Goal: Information Seeking & Learning: Understand process/instructions

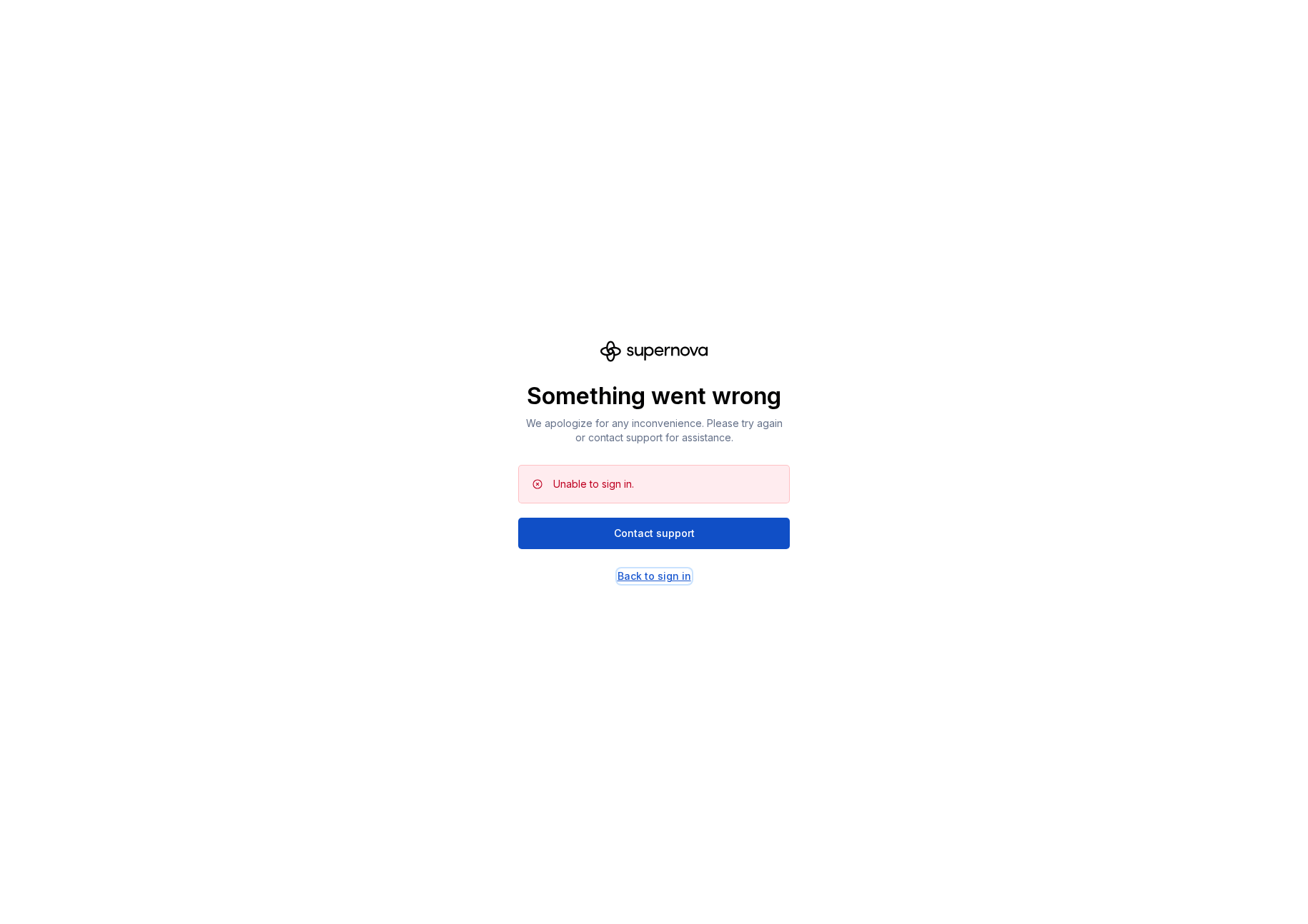
click at [634, 570] on div "Back to sign in" at bounding box center [654, 576] width 73 height 14
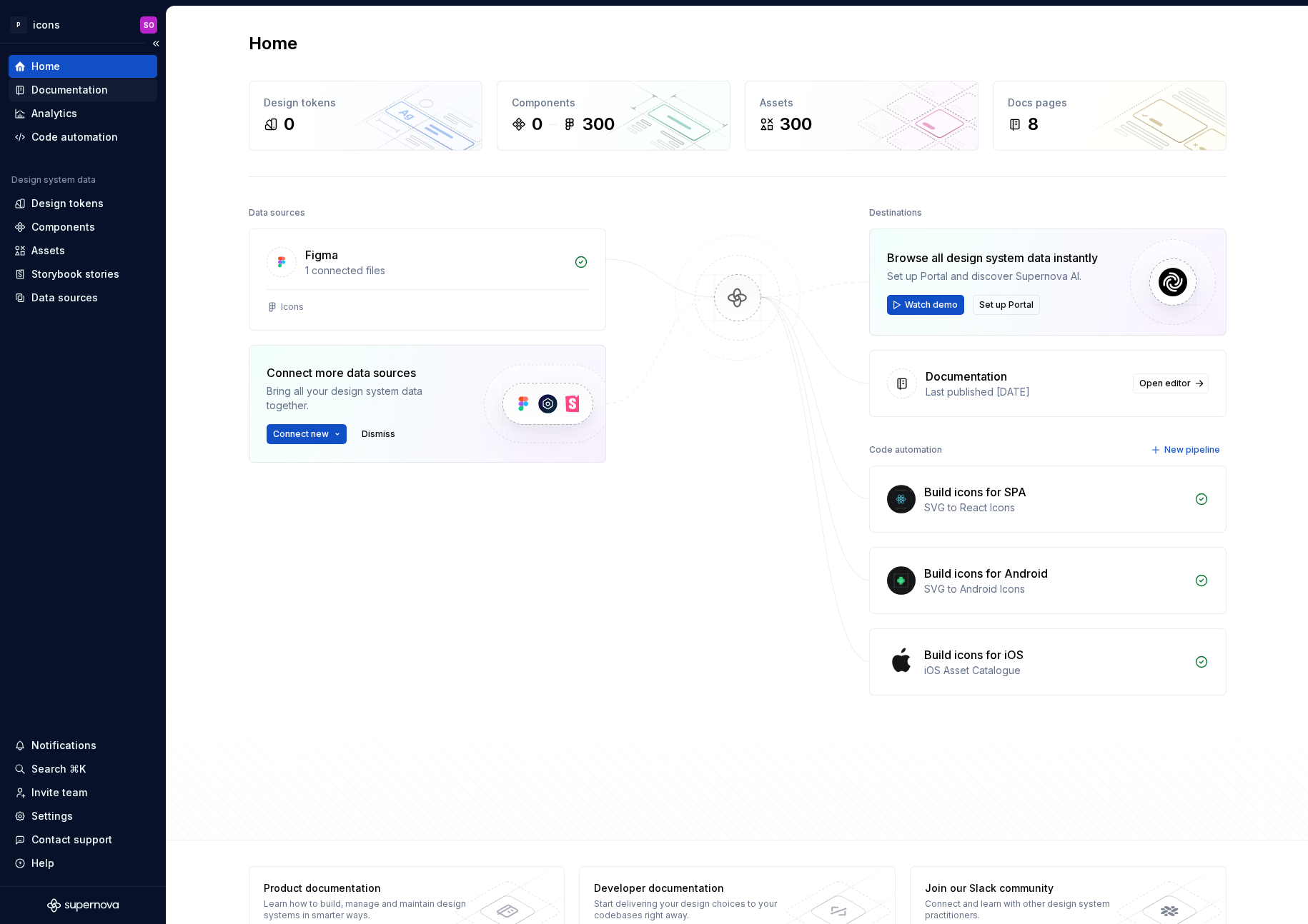
click at [78, 96] on div "Documentation" at bounding box center [70, 90] width 77 height 14
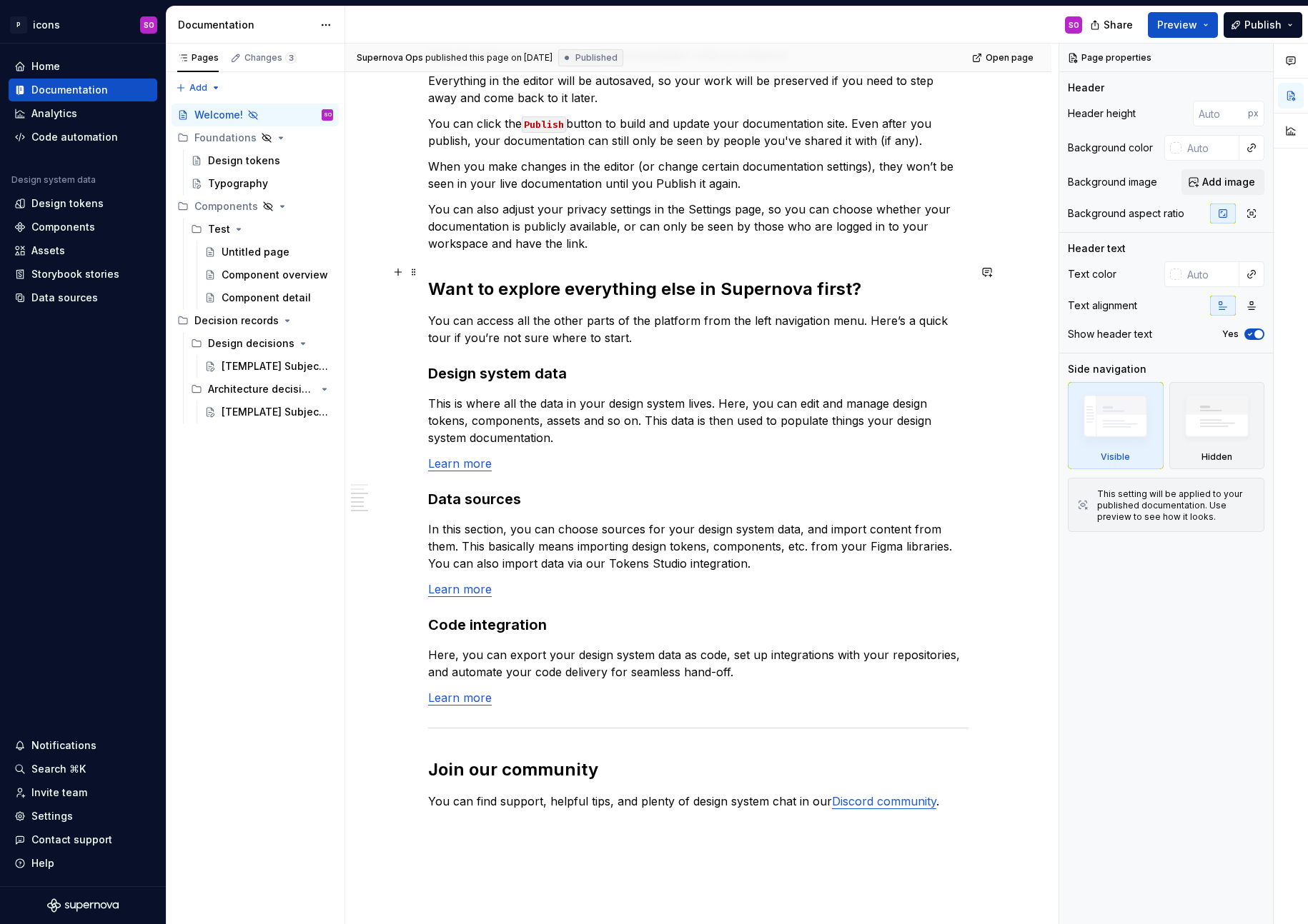
scroll to position [764, 0]
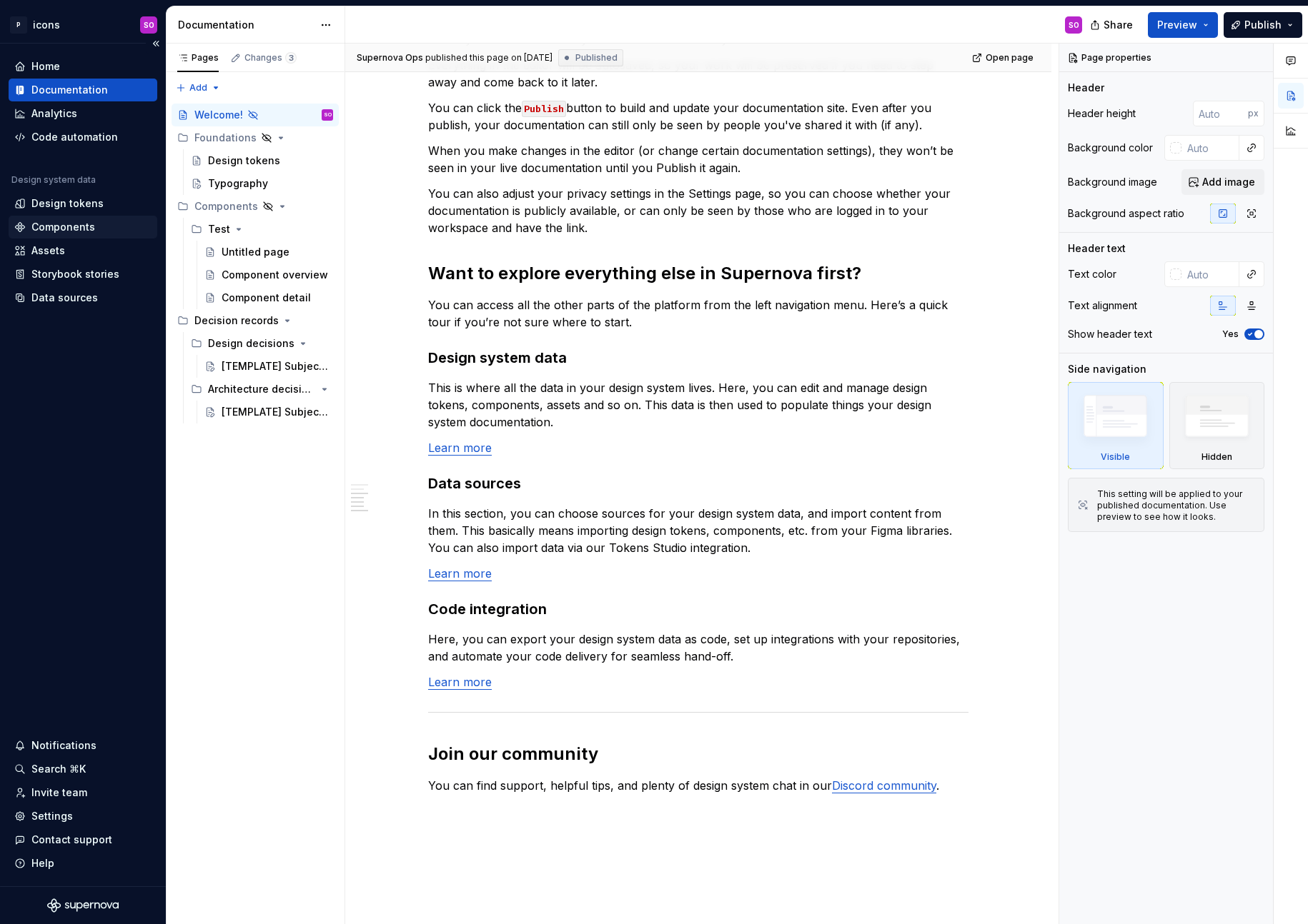
click at [78, 221] on div "Components" at bounding box center [63, 227] width 64 height 14
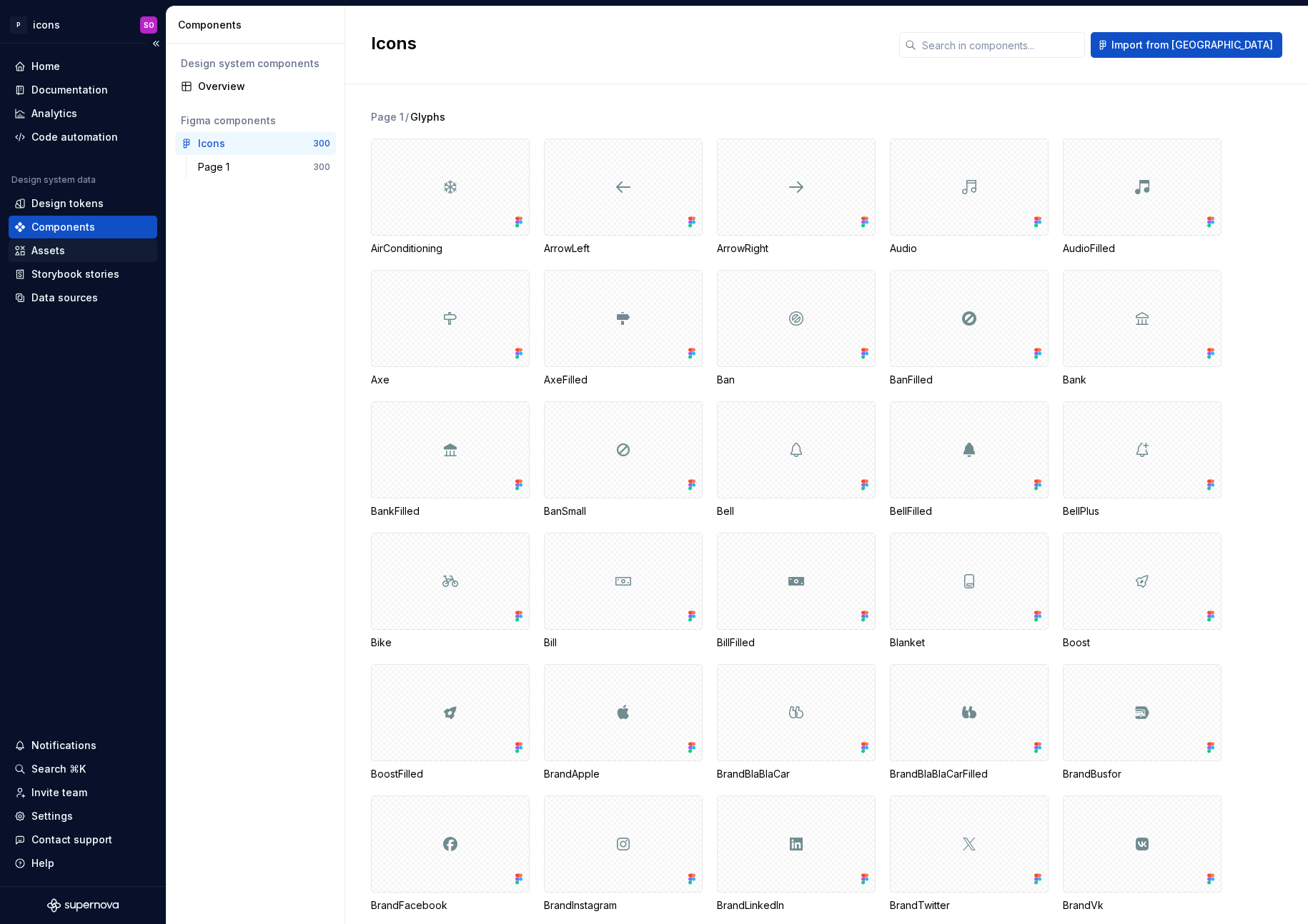
click at [80, 252] on div "Assets" at bounding box center [82, 251] width 137 height 14
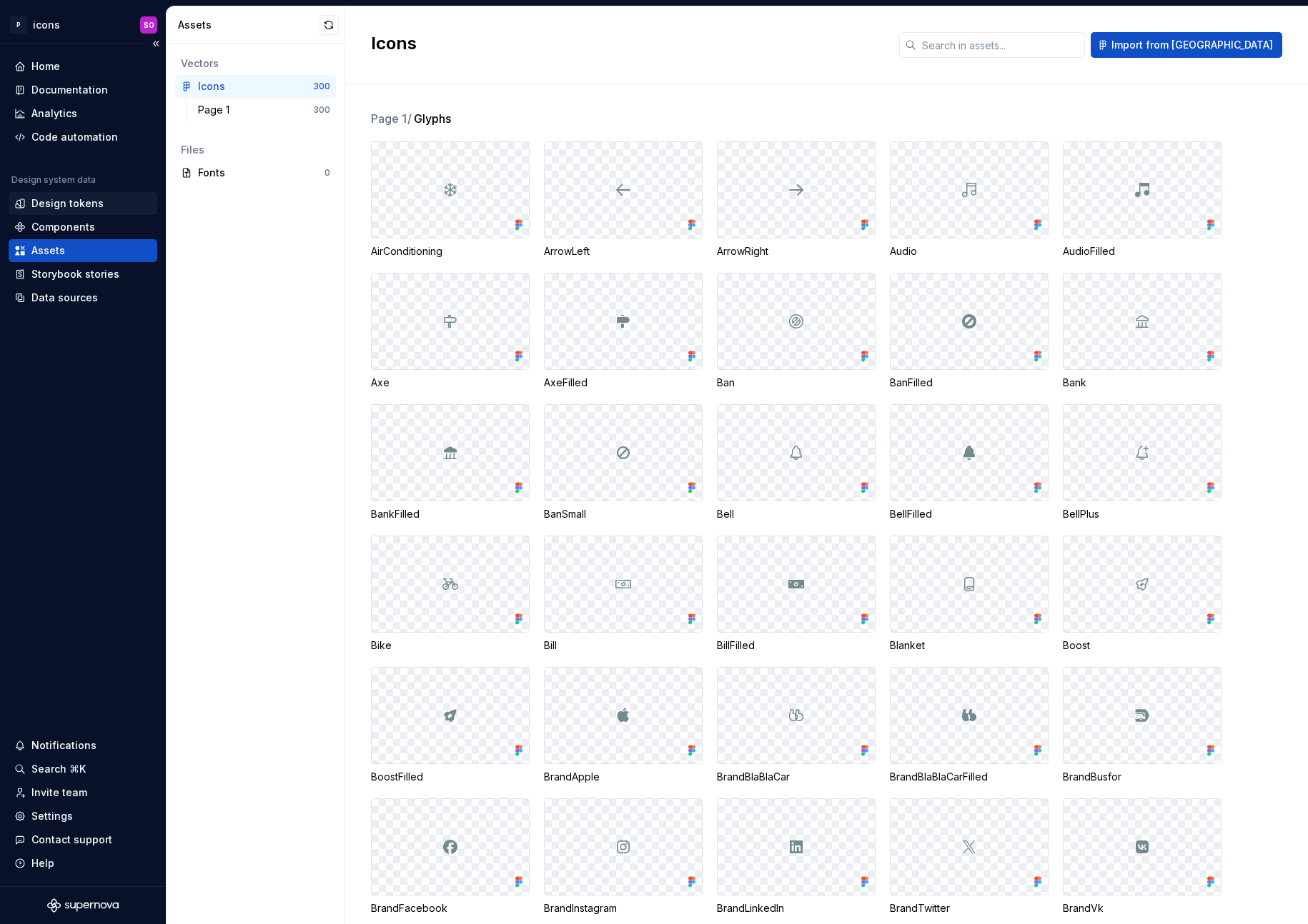
click at [80, 205] on div "Design tokens" at bounding box center [67, 203] width 73 height 14
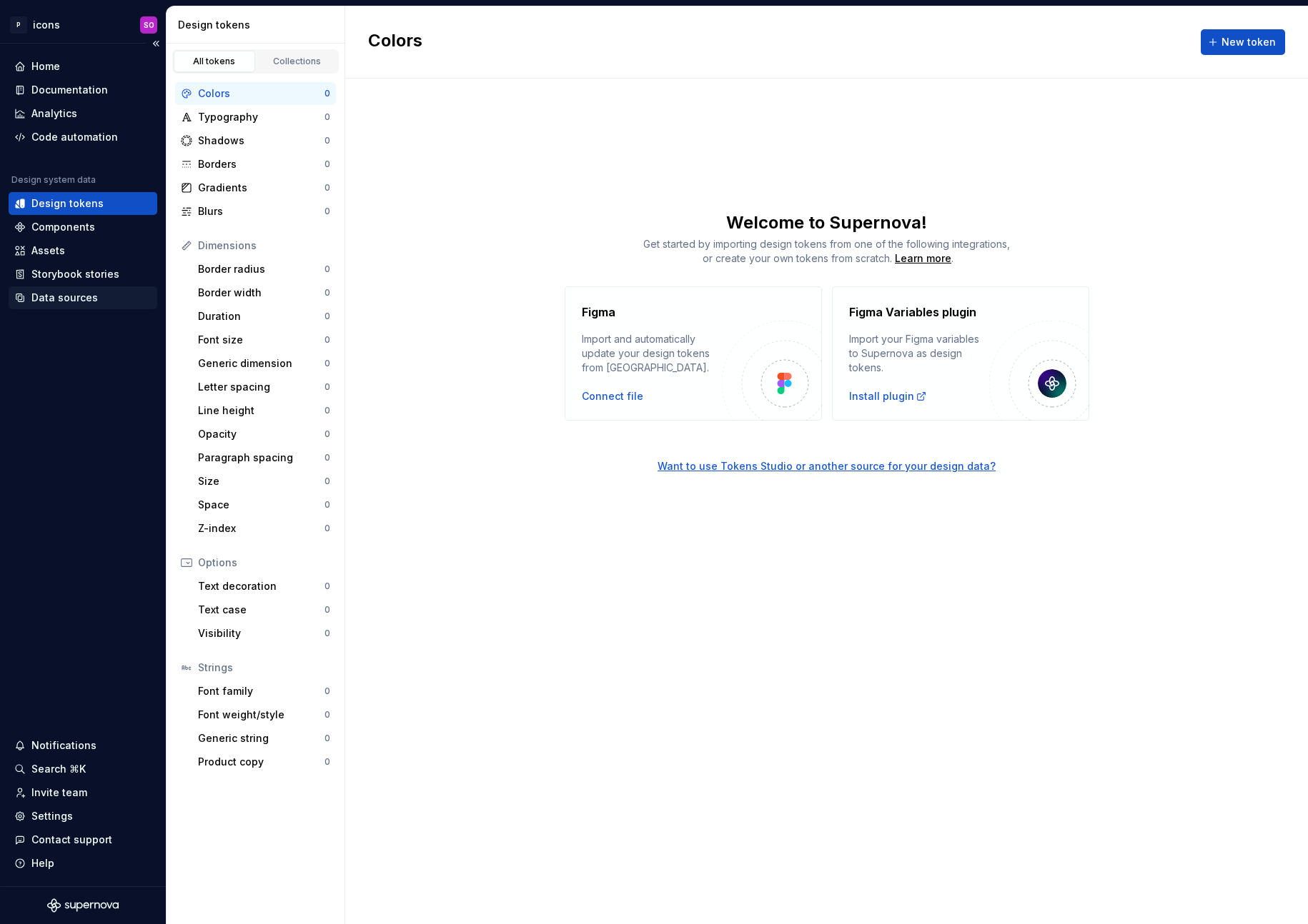
click at [71, 300] on div "Data sources" at bounding box center [65, 298] width 66 height 14
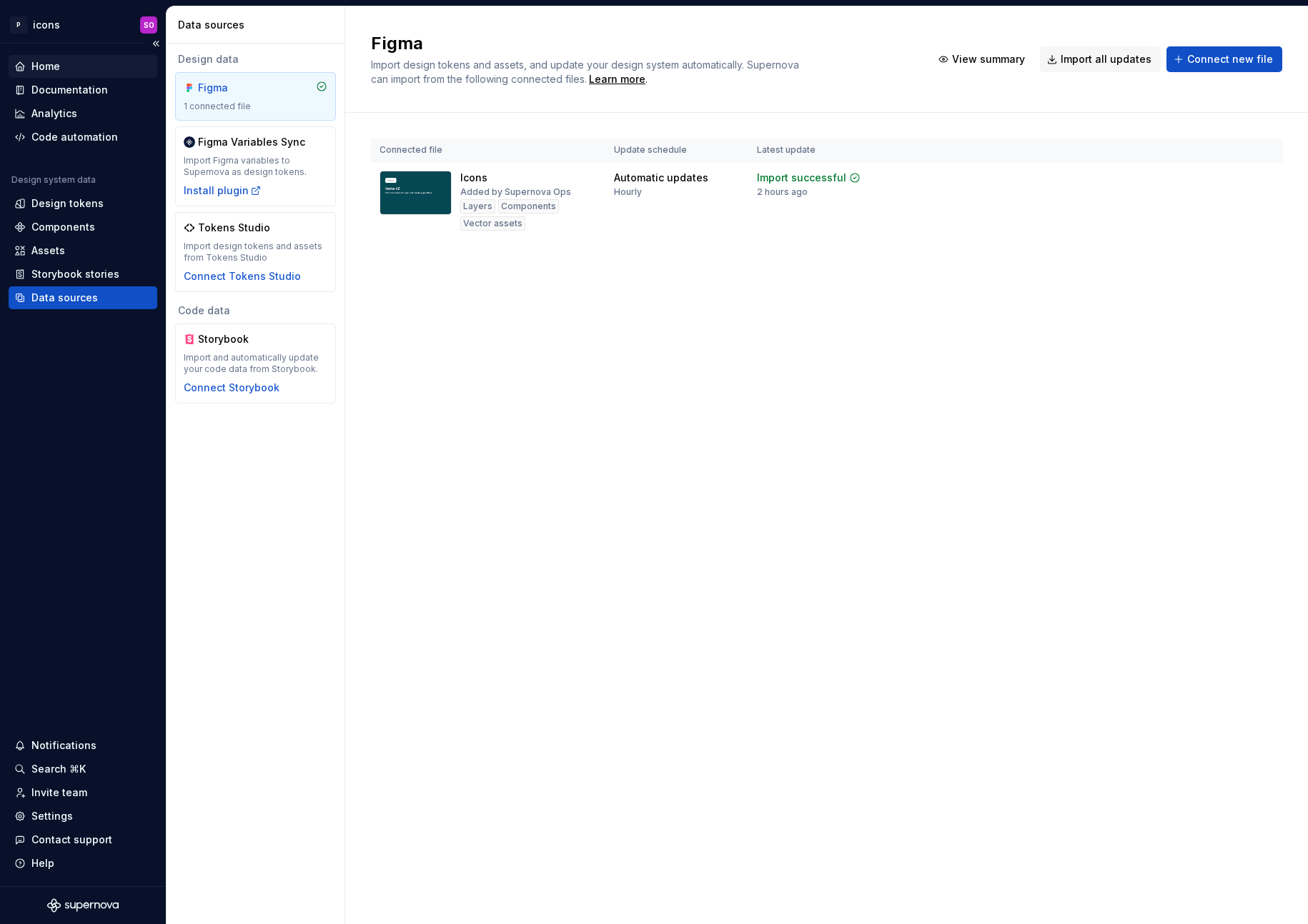
click at [52, 60] on div "Home" at bounding box center [45, 66] width 29 height 14
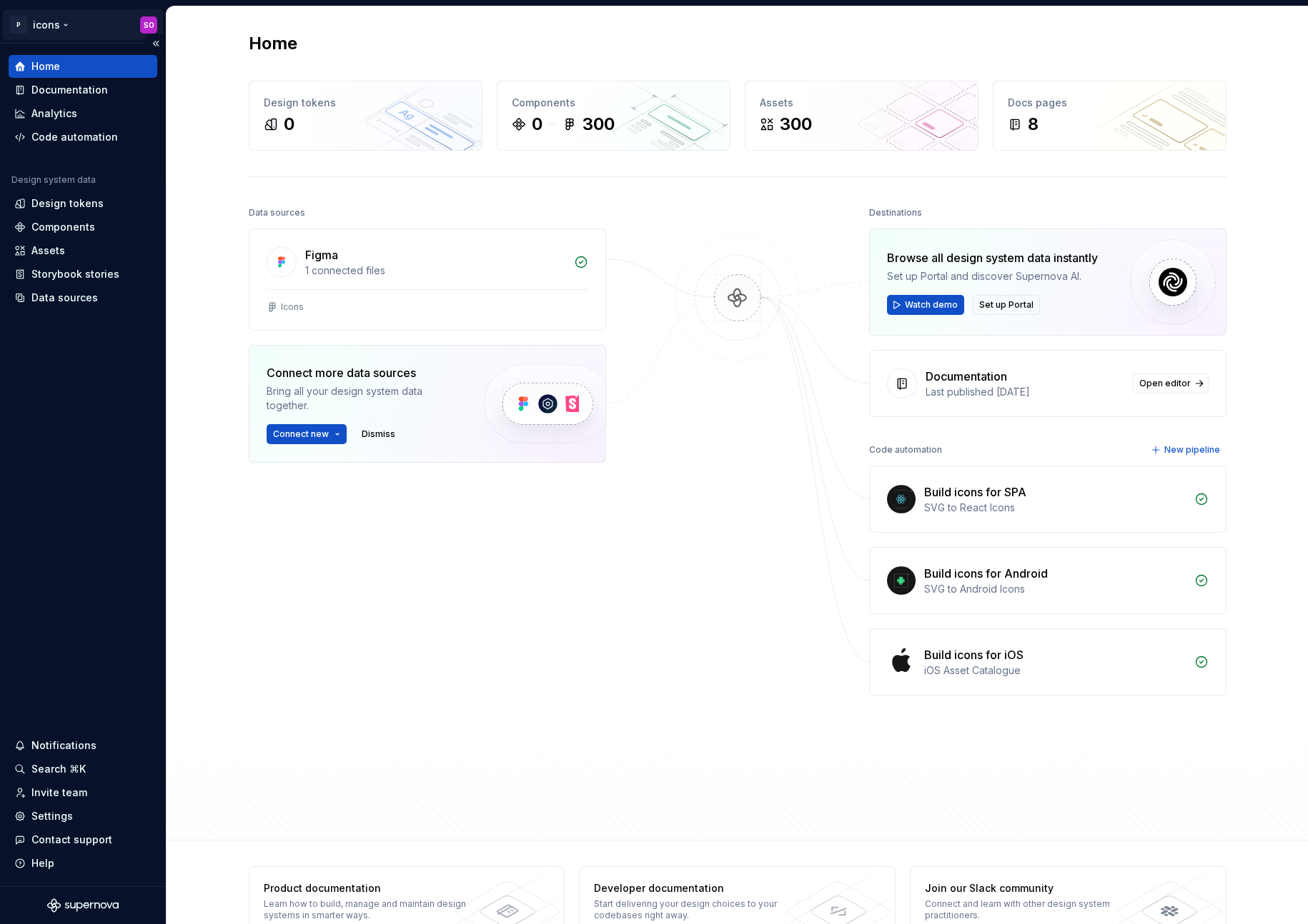
click at [65, 24] on html "P icons SO Home Documentation Analytics Code automation Design system data Desi…" at bounding box center [654, 462] width 1308 height 924
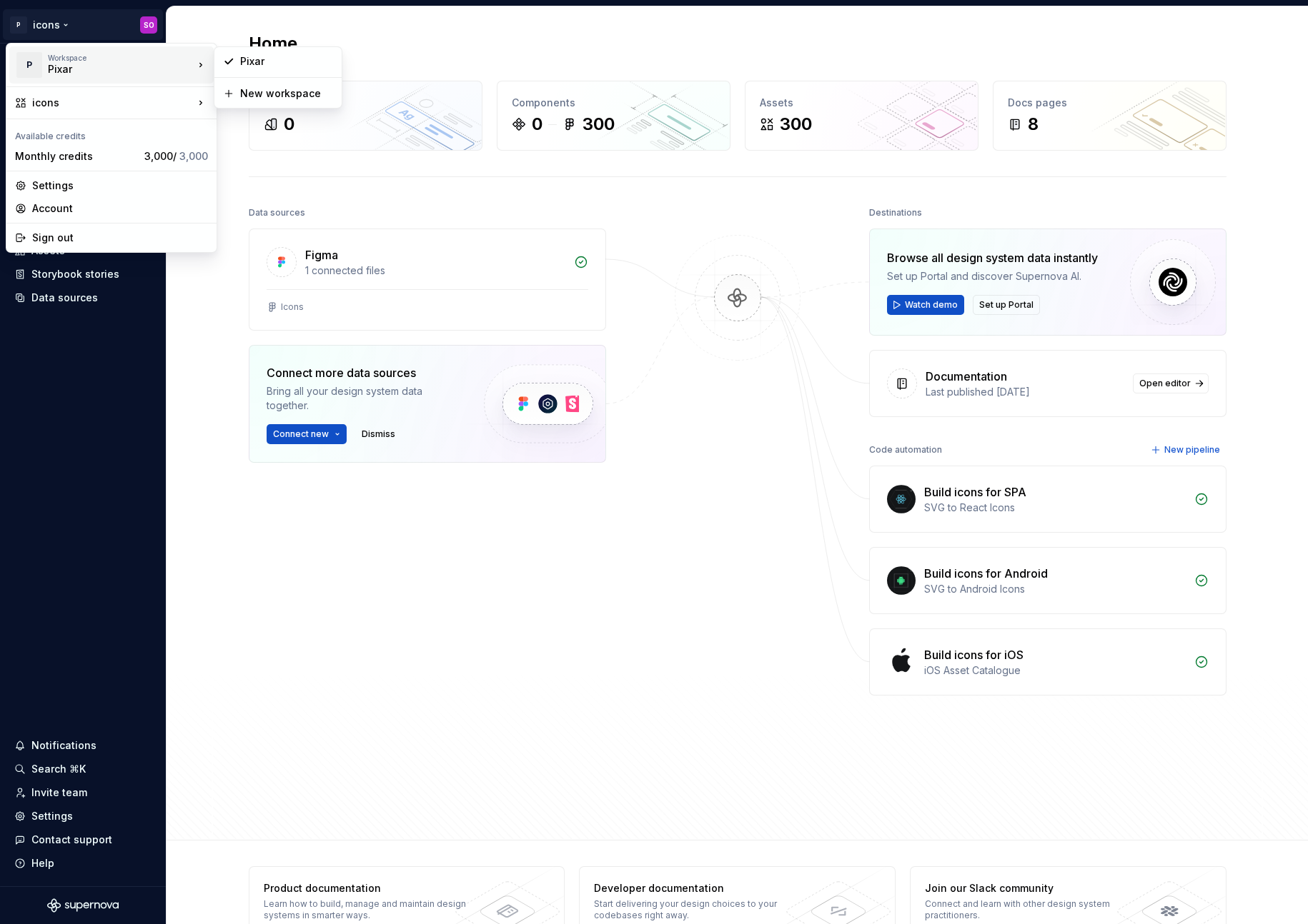
click at [77, 70] on div "Pixar" at bounding box center [108, 69] width 121 height 14
click at [247, 66] on div "Pixar" at bounding box center [287, 61] width 93 height 14
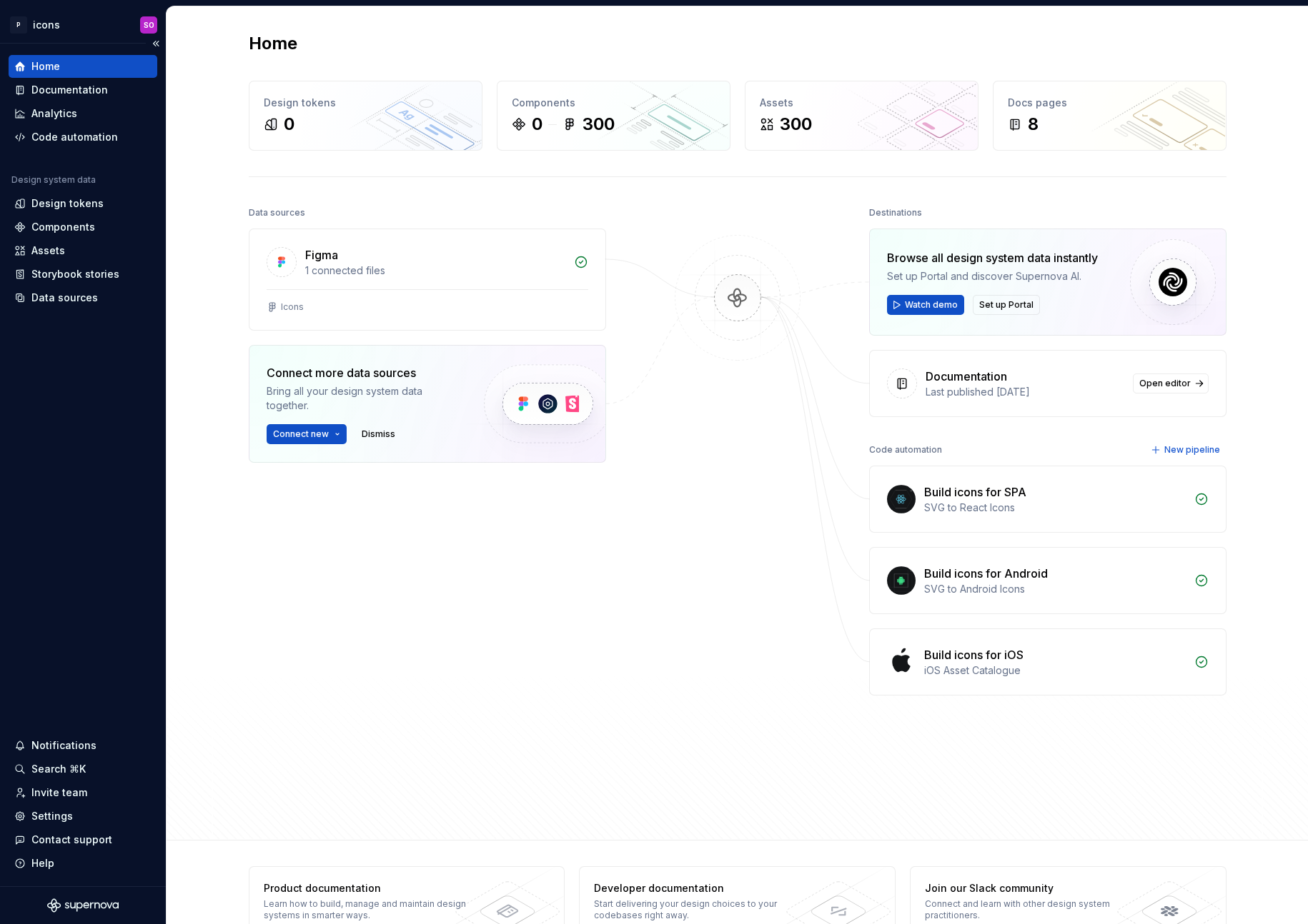
click at [73, 65] on div "Home" at bounding box center [82, 66] width 137 height 14
click at [66, 68] on div "Home" at bounding box center [82, 66] width 137 height 14
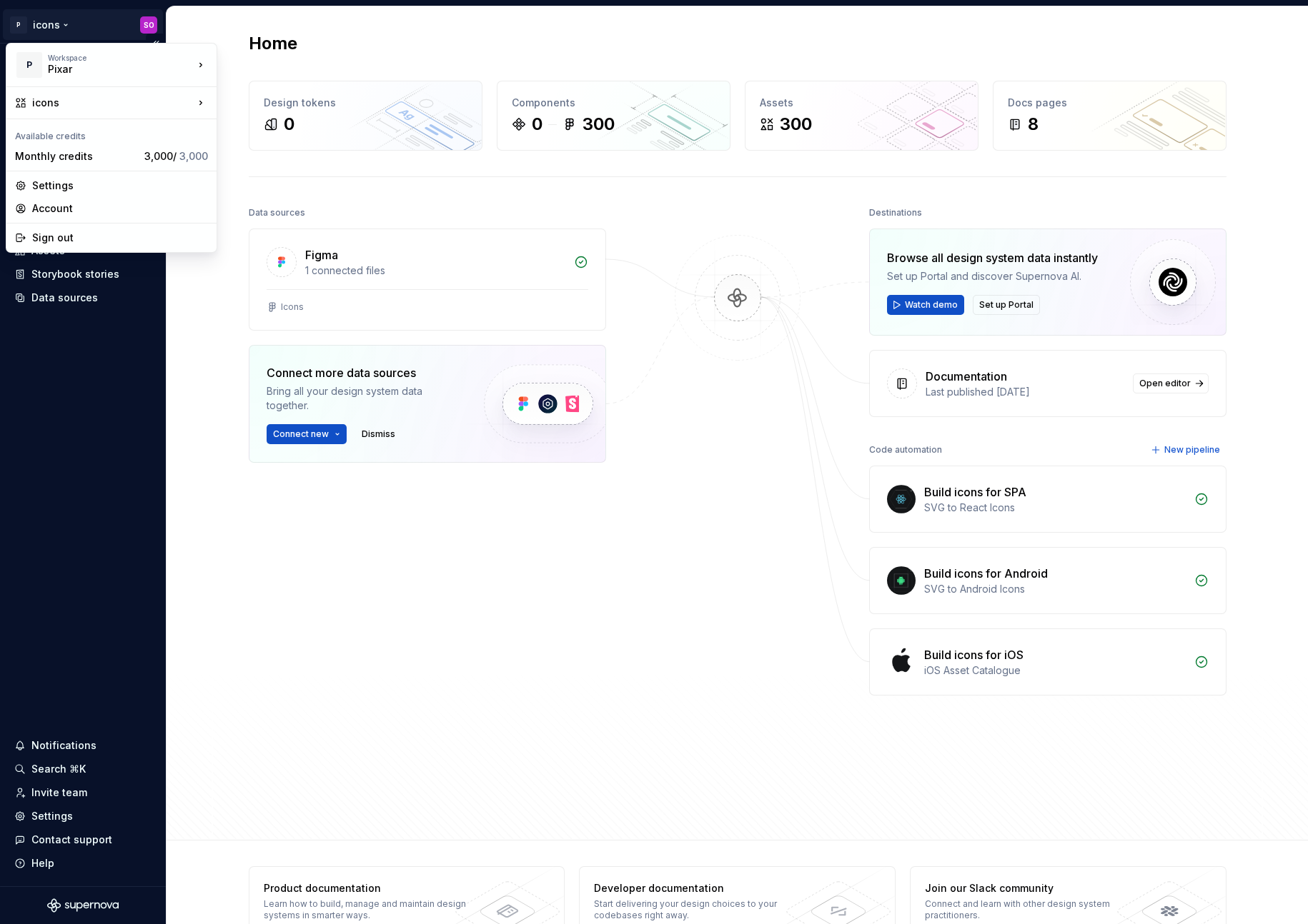
click at [16, 16] on html "P icons SO Home Documentation Analytics Code automation Design system data Desi…" at bounding box center [654, 462] width 1308 height 924
click at [268, 179] on div "pixar" at bounding box center [301, 178] width 123 height 14
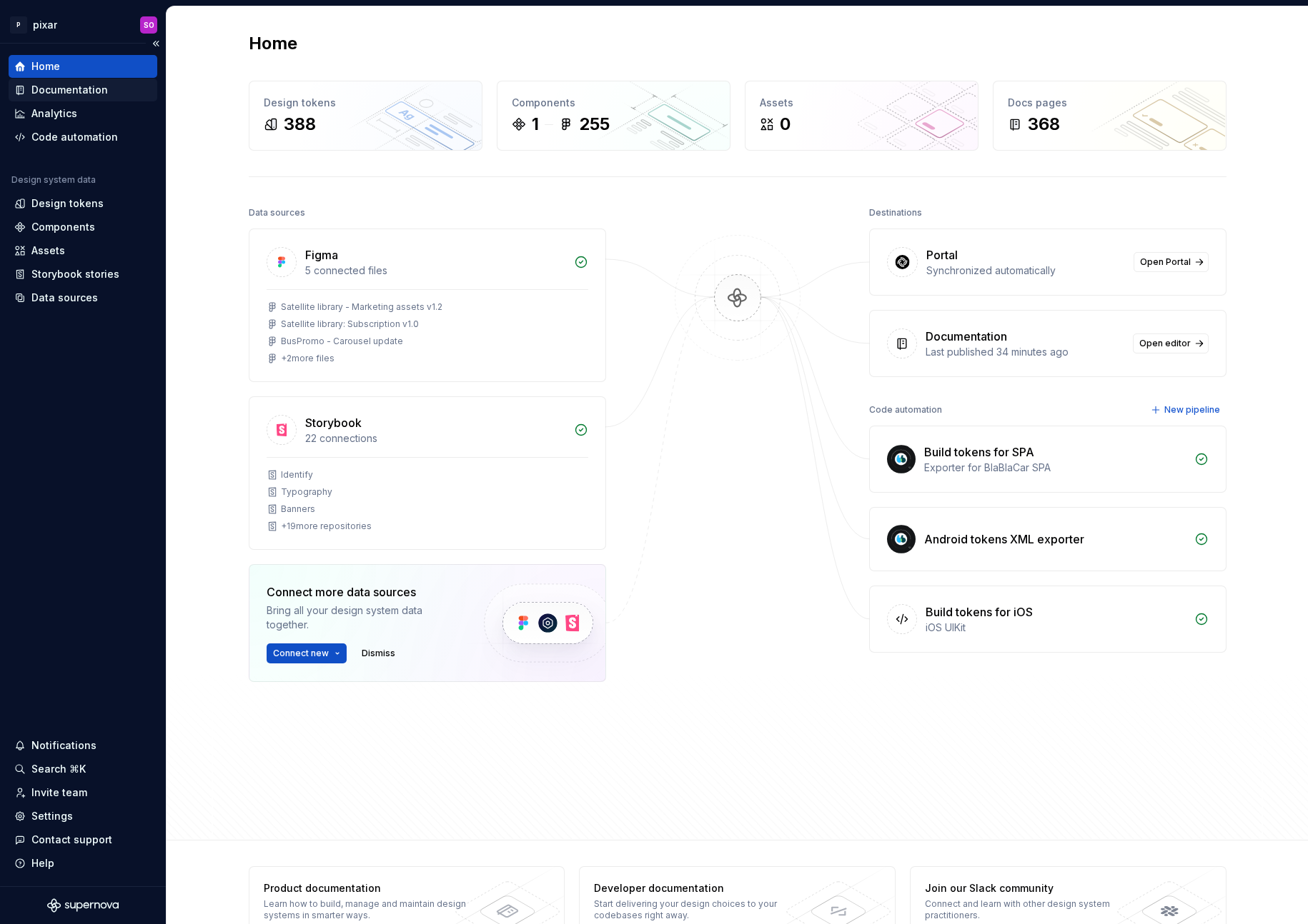
click at [71, 85] on div "Documentation" at bounding box center [70, 90] width 77 height 14
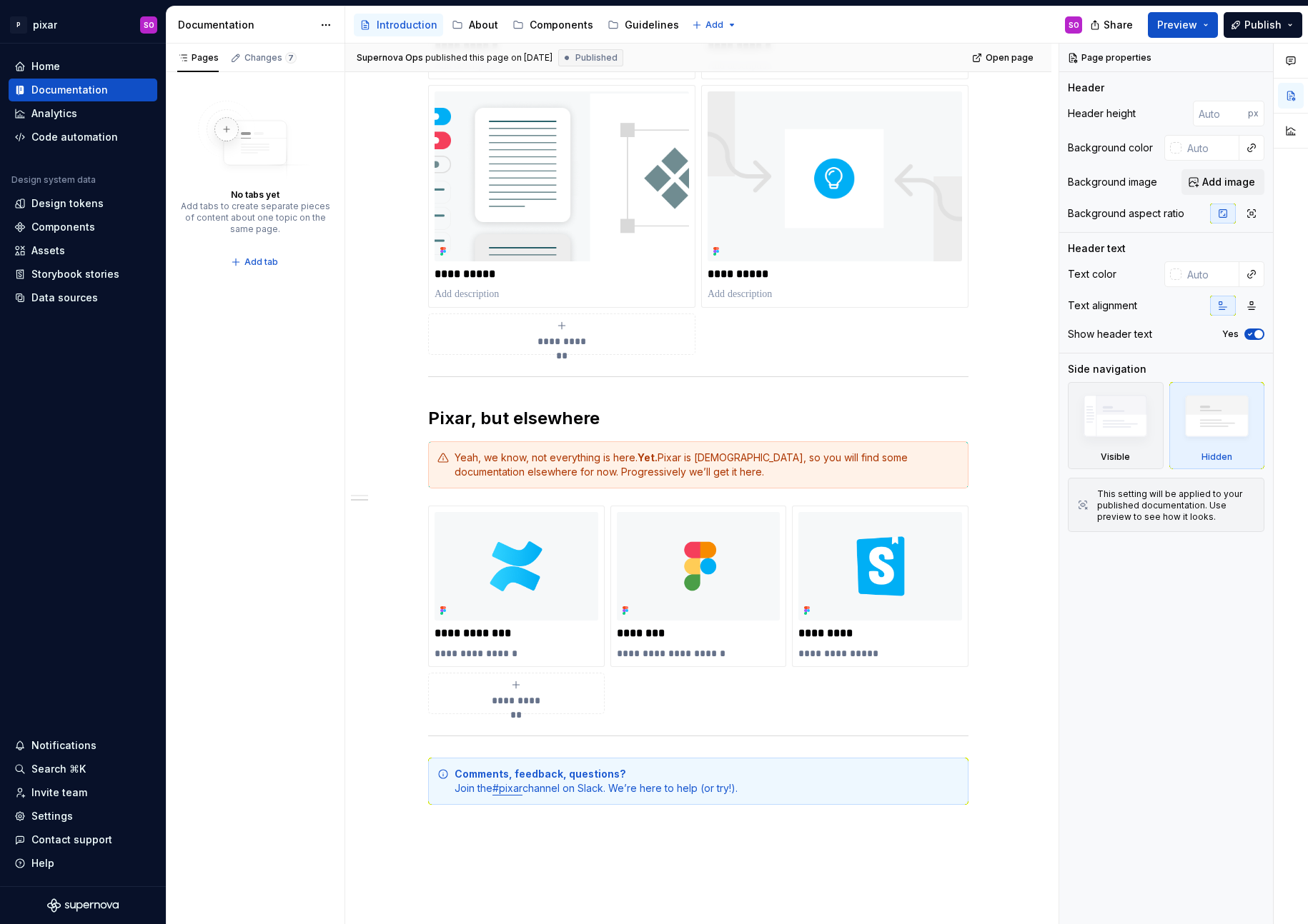
scroll to position [701, 0]
click at [509, 244] on img at bounding box center [561, 177] width 254 height 169
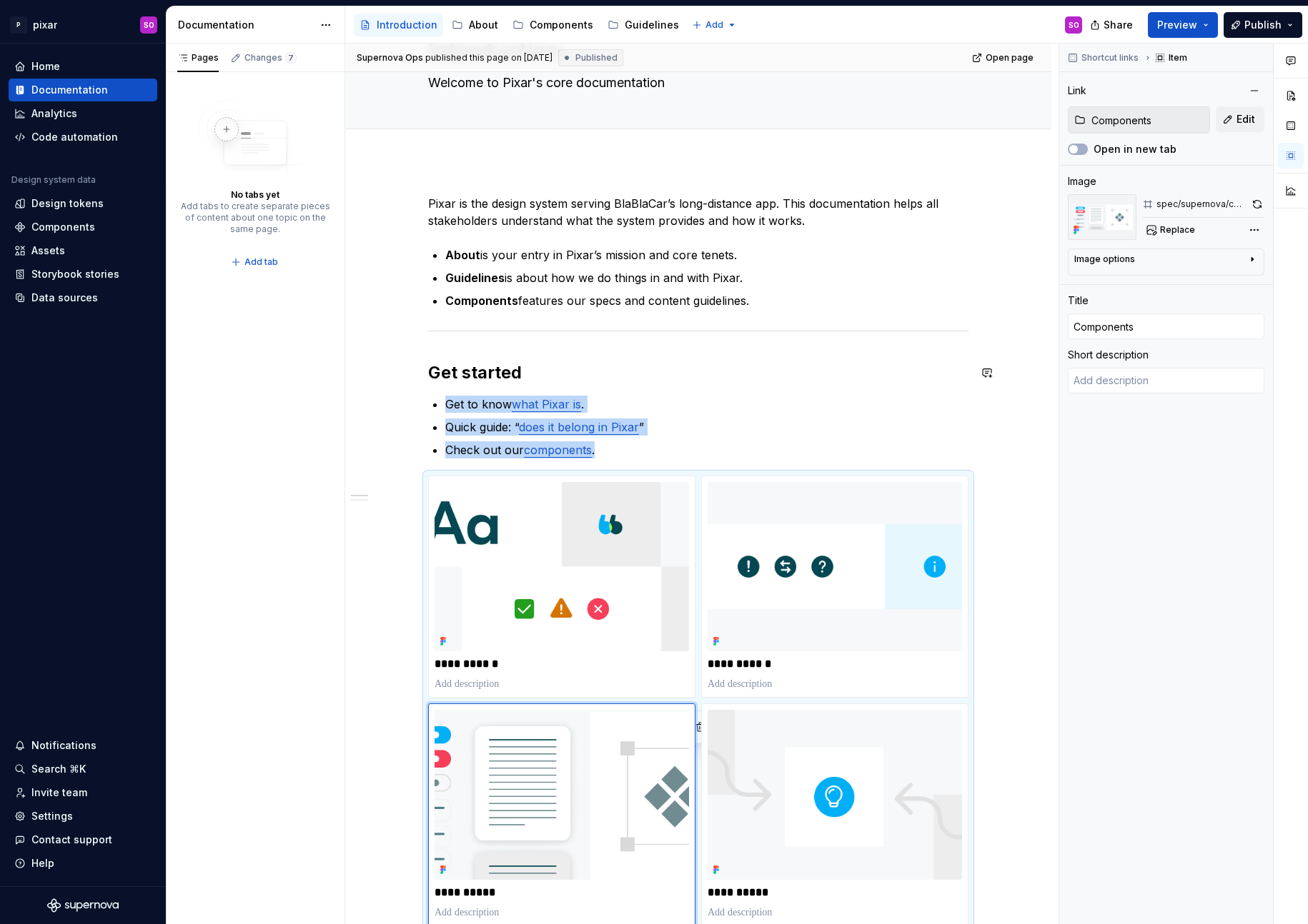
scroll to position [0, 0]
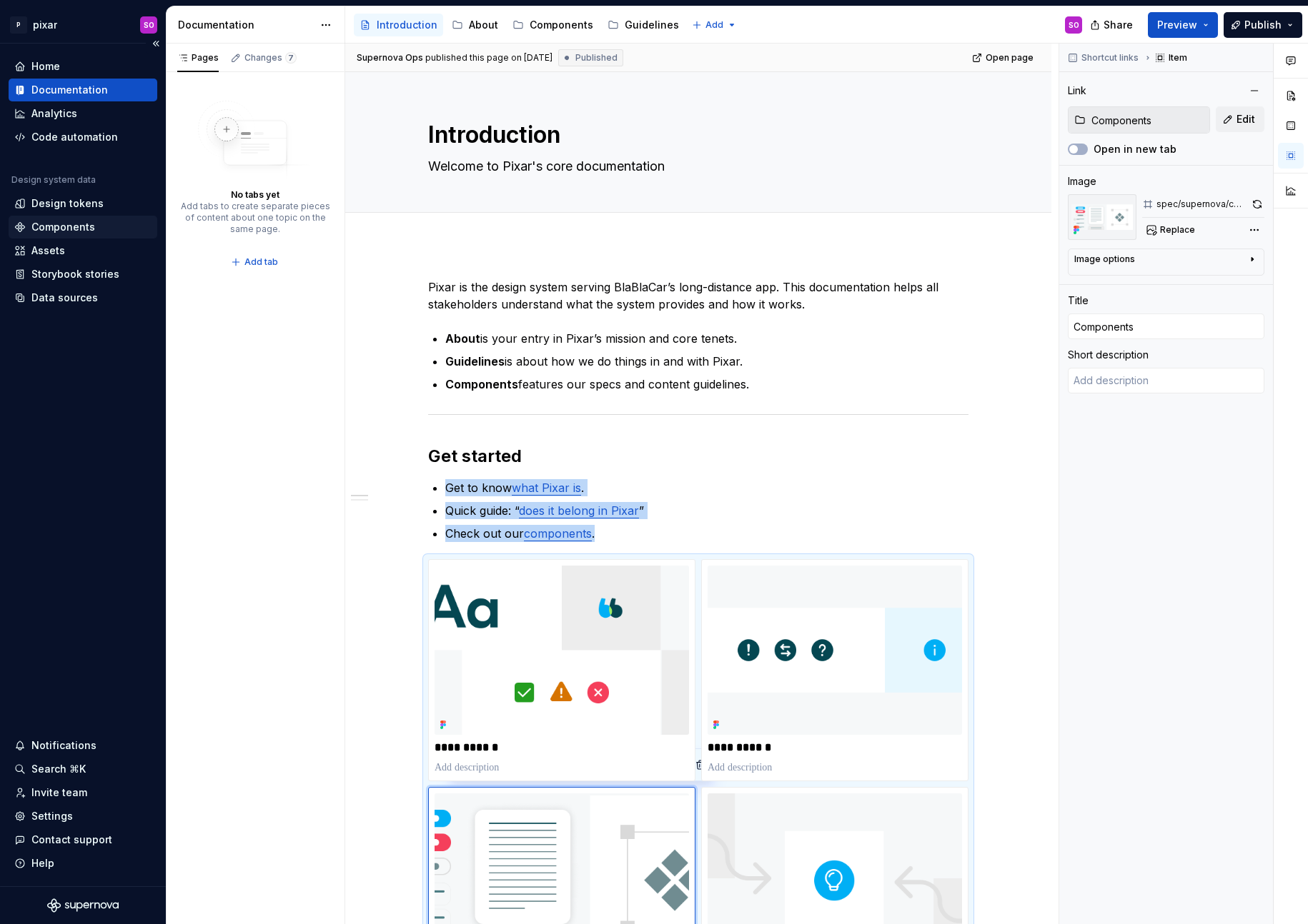
click at [87, 220] on div "Components" at bounding box center [63, 227] width 64 height 14
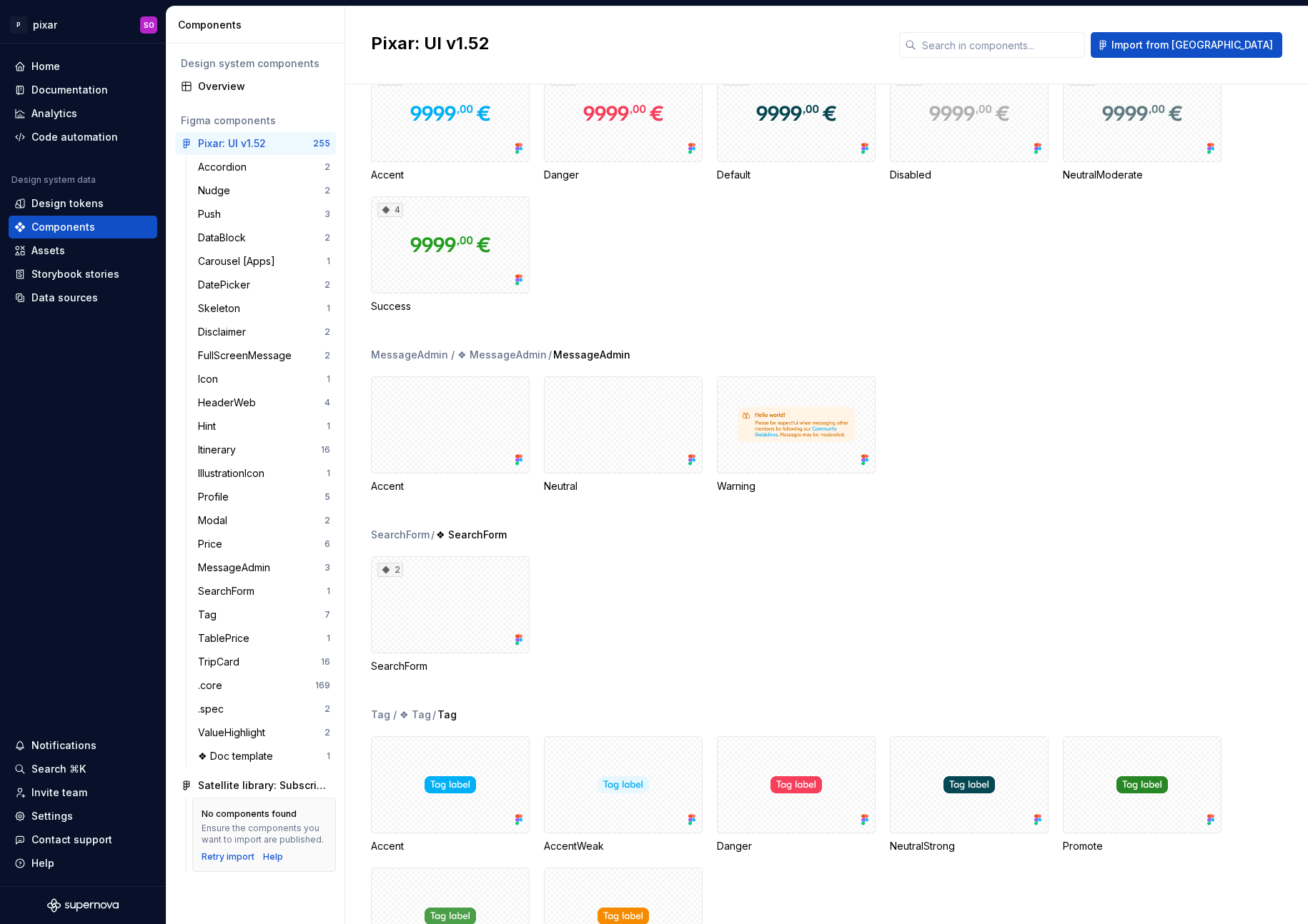
scroll to position [3773, 0]
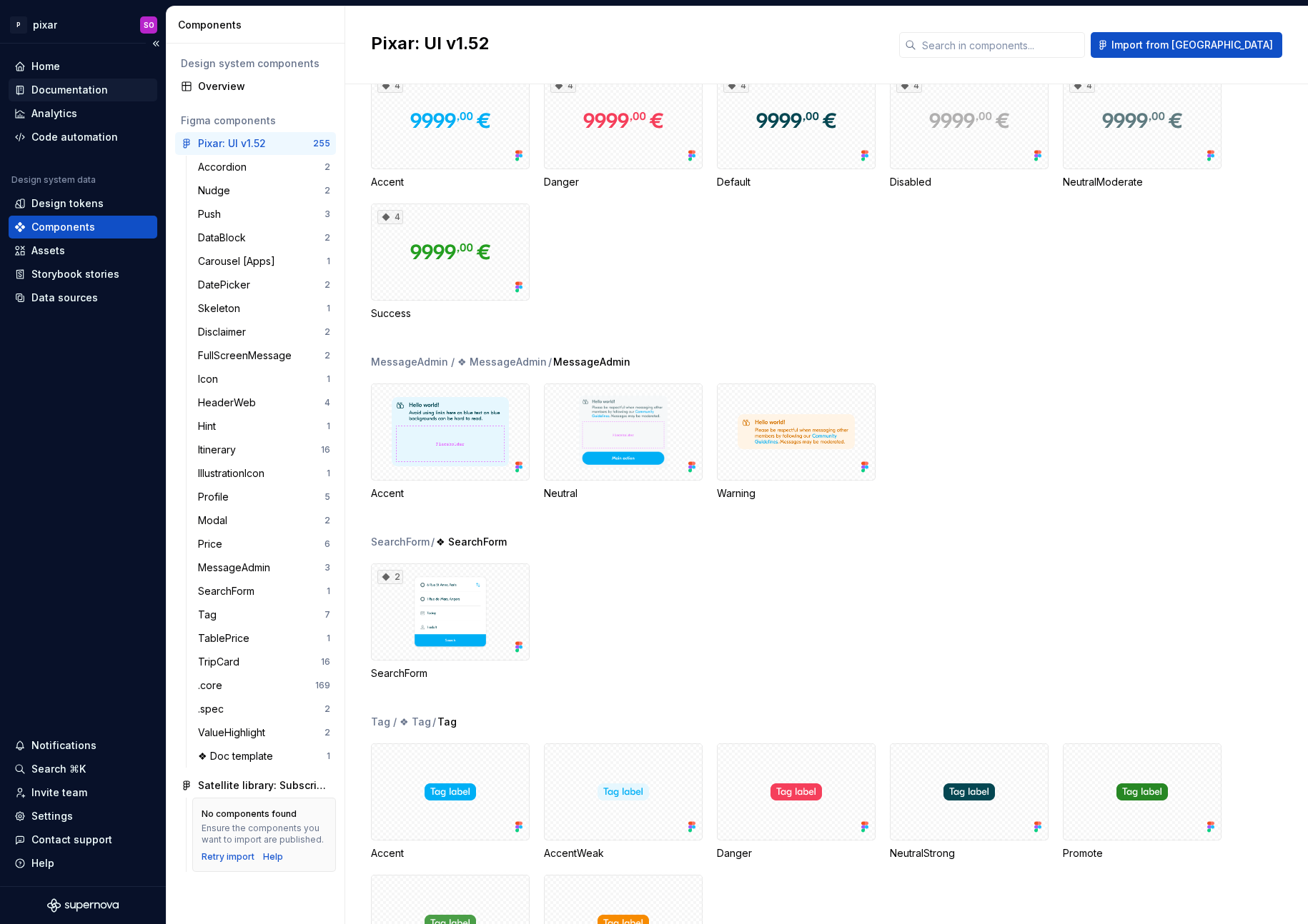
click at [78, 88] on div "Documentation" at bounding box center [70, 90] width 77 height 14
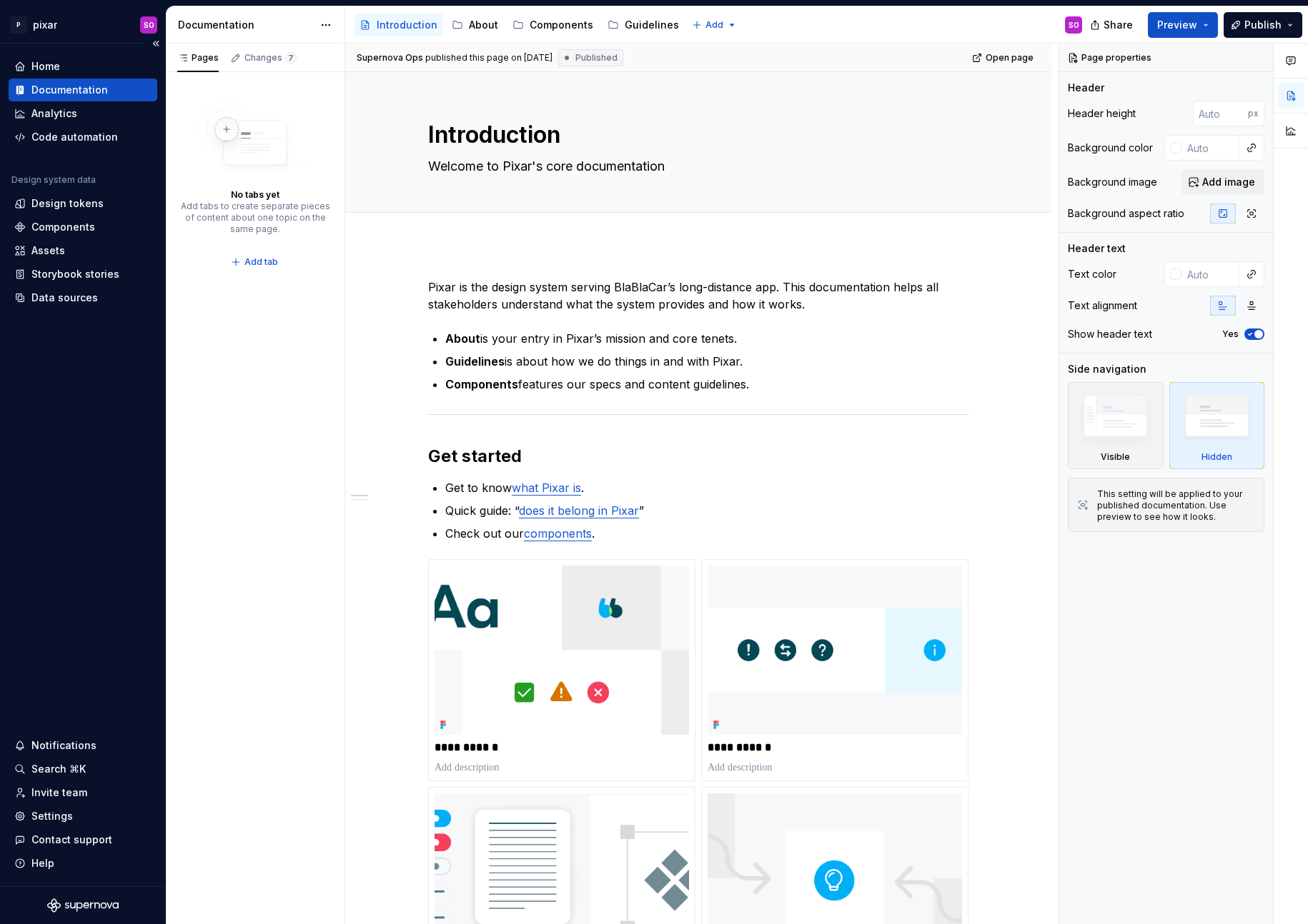
type textarea "*"
click at [52, 66] on div "Home" at bounding box center [45, 66] width 29 height 14
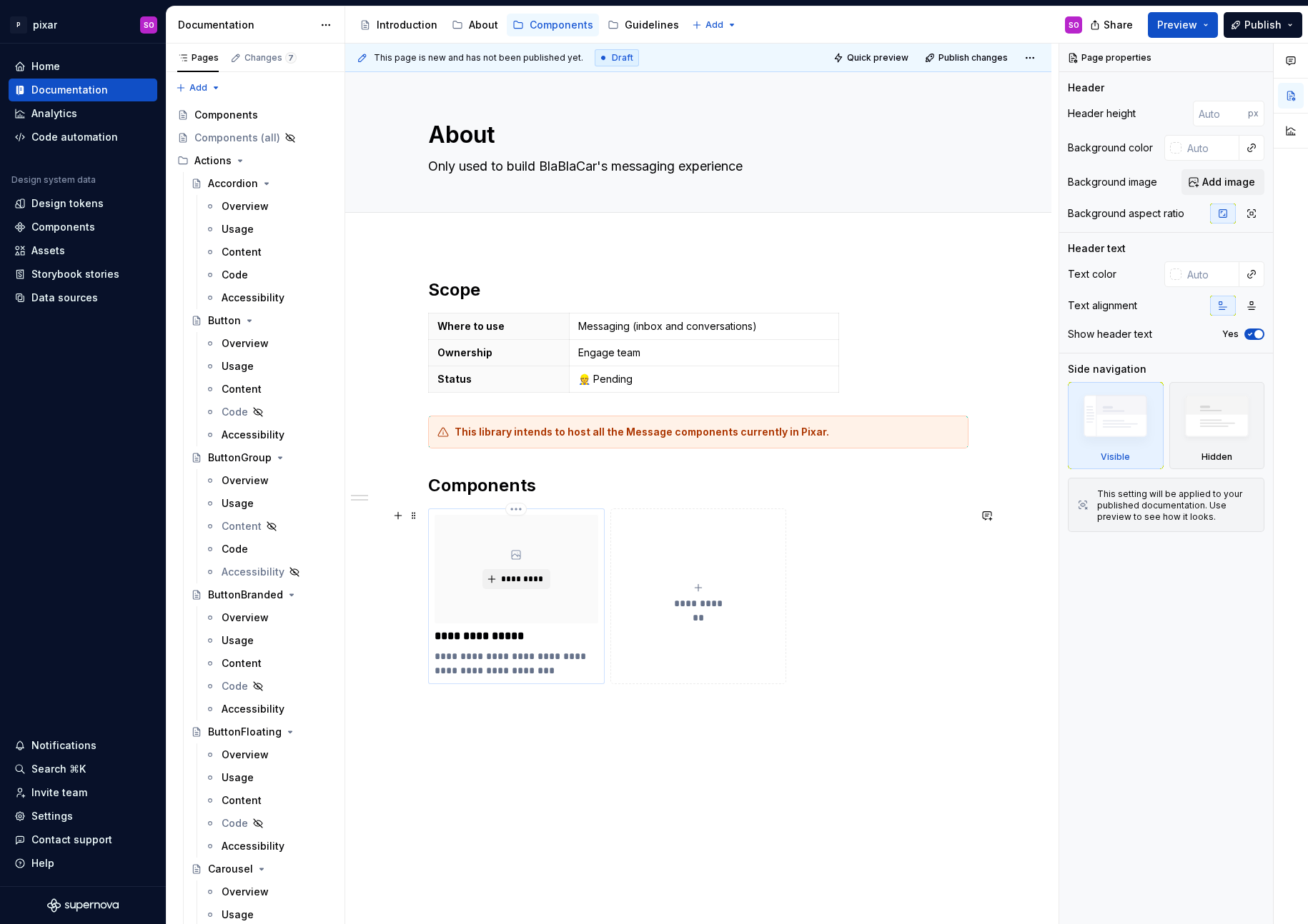
click at [497, 650] on p "**********" at bounding box center [516, 664] width 163 height 29
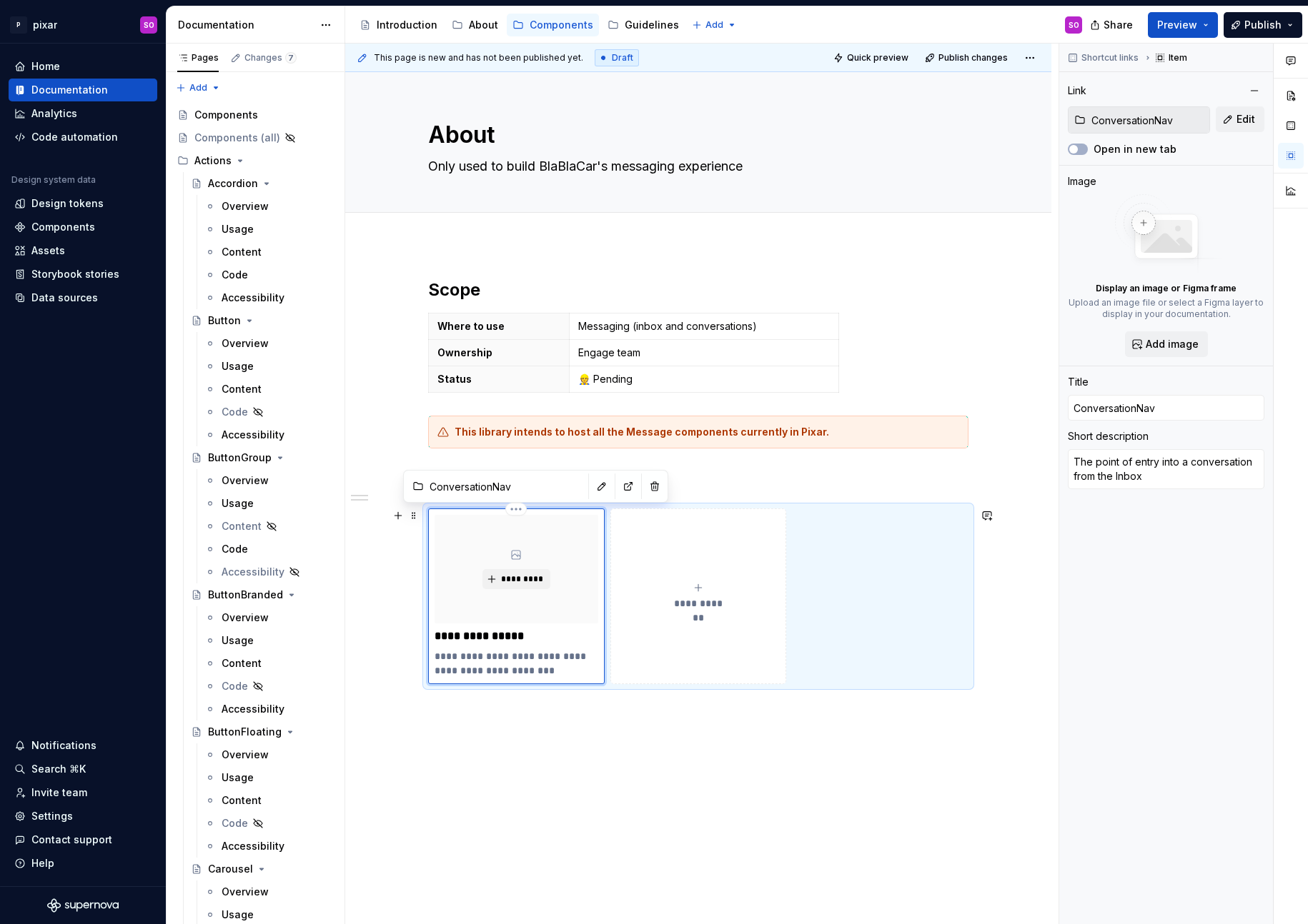
click at [496, 638] on p "**********" at bounding box center [516, 637] width 163 height 14
click at [1173, 29] on span "Preview" at bounding box center [1177, 24] width 40 height 14
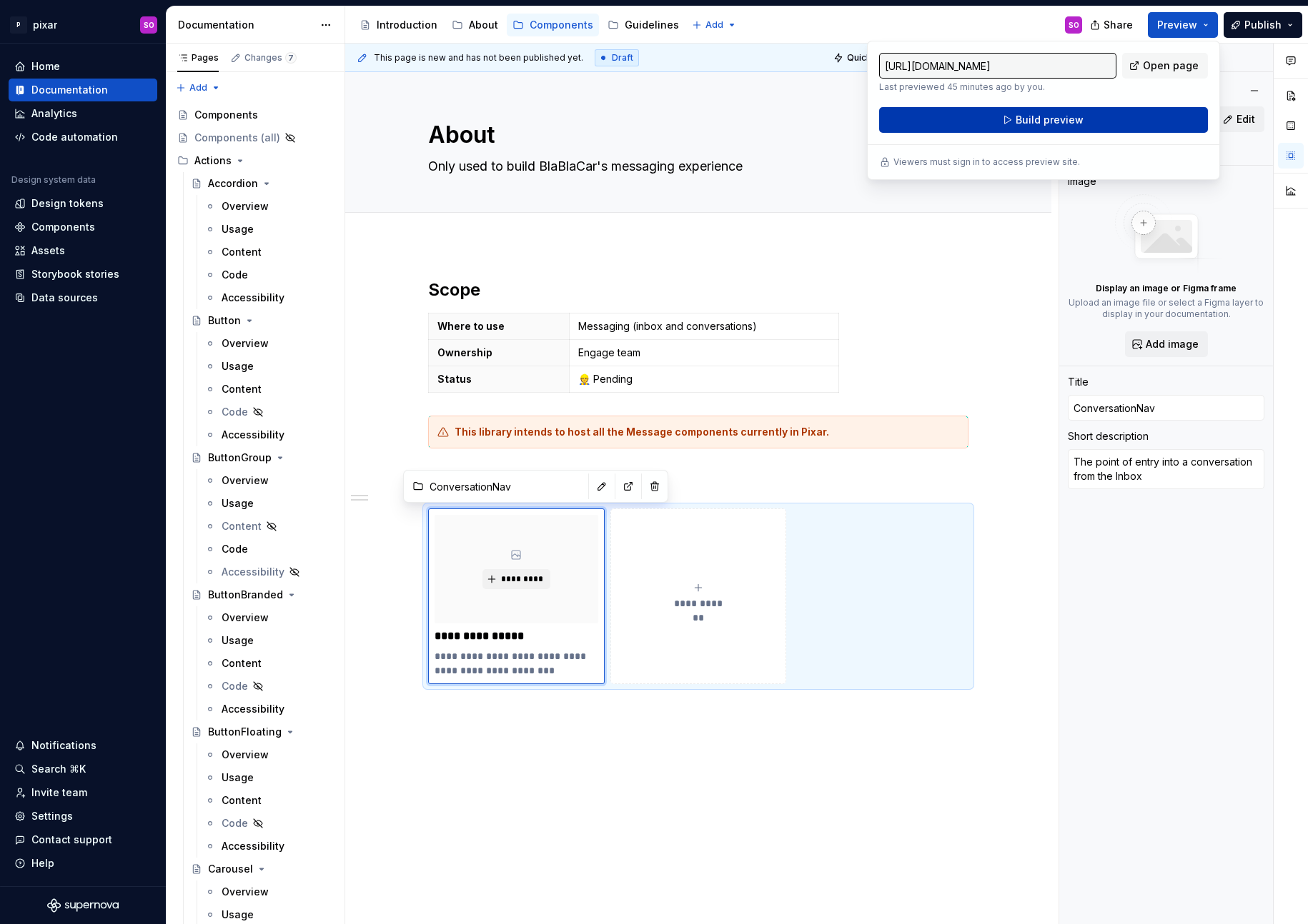
click at [1085, 131] on button "Build preview" at bounding box center [1043, 120] width 329 height 25
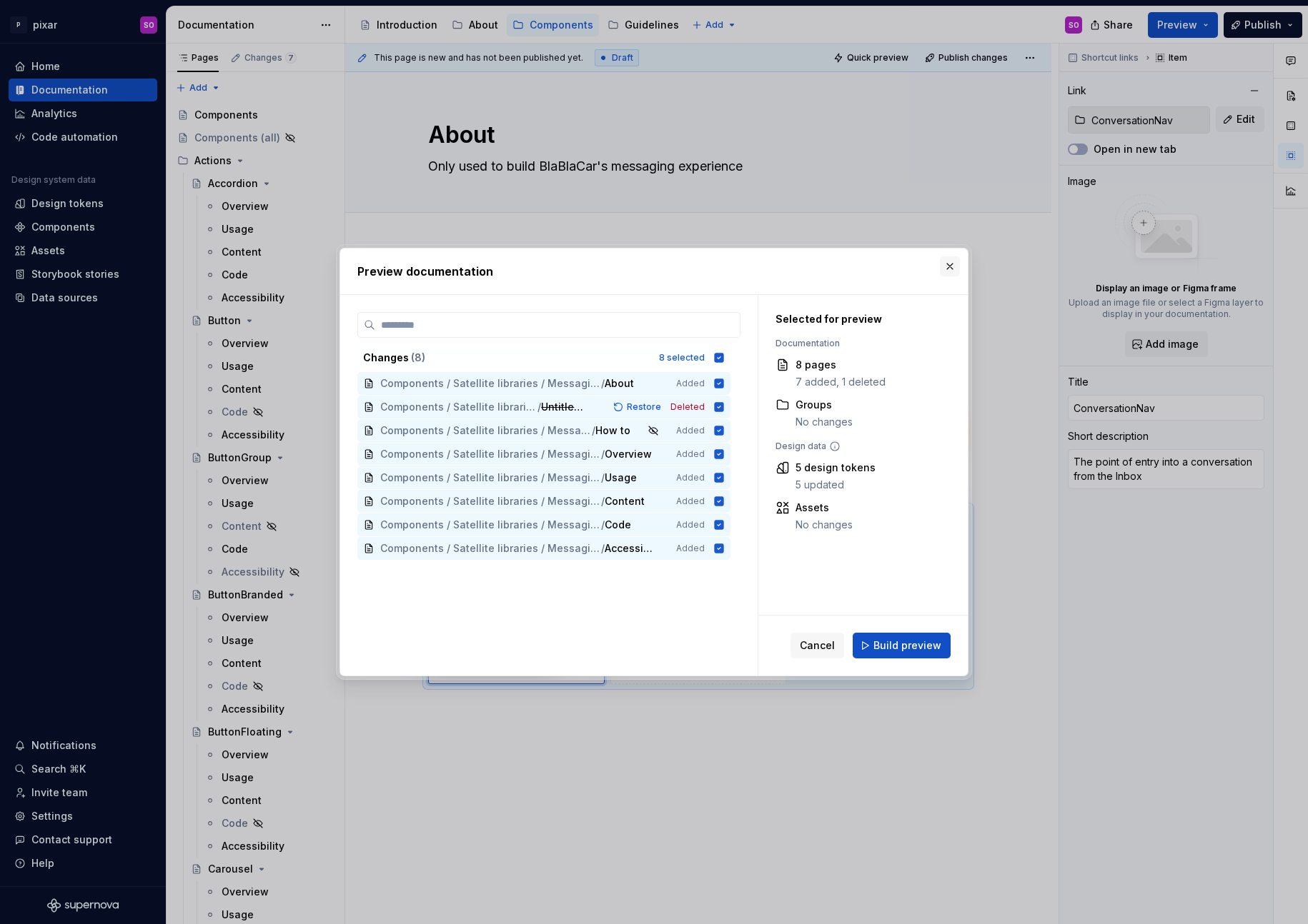
click at [948, 269] on button "button" at bounding box center [950, 266] width 20 height 20
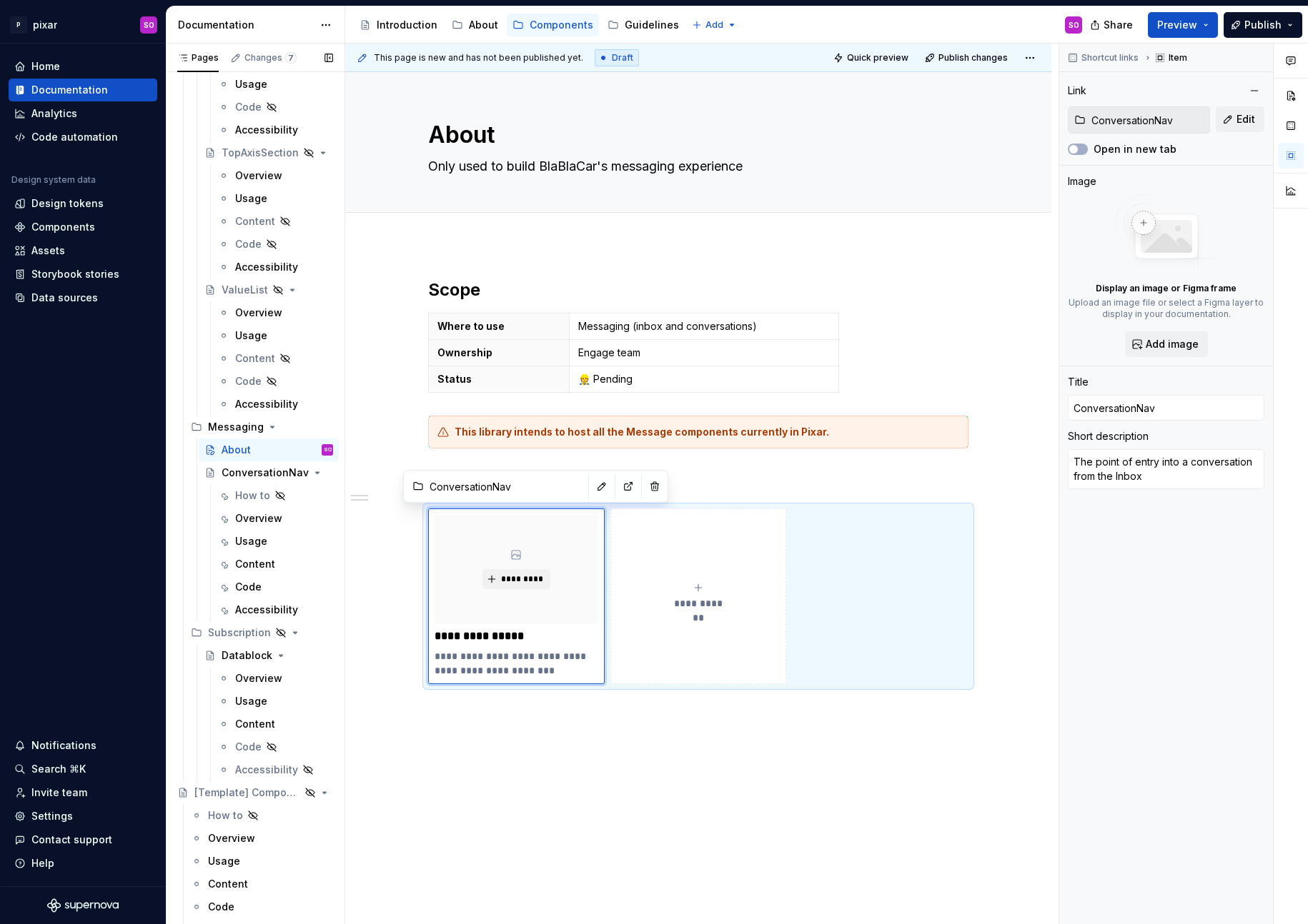
scroll to position [8548, 0]
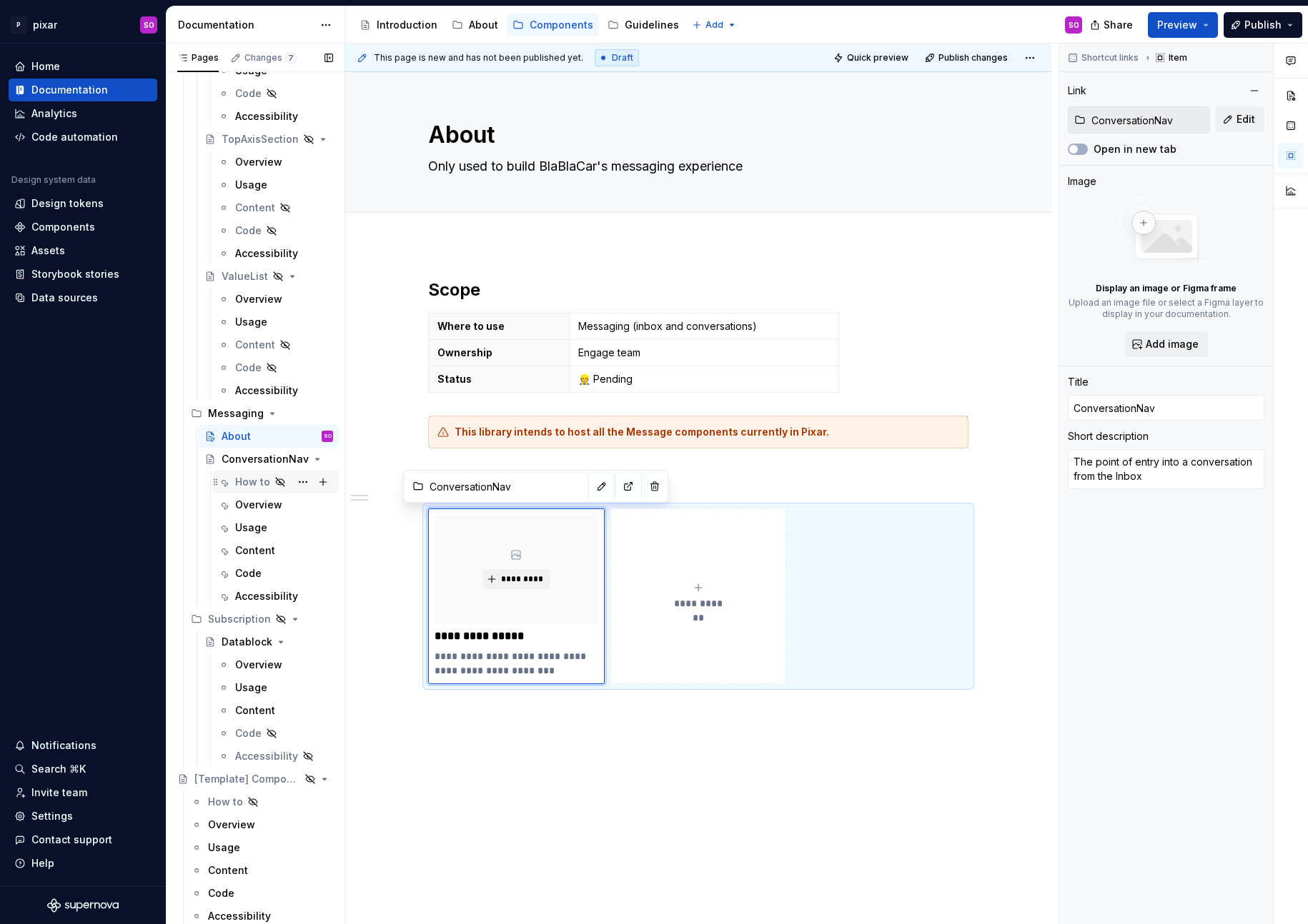
click at [246, 488] on div "How to" at bounding box center [253, 482] width 35 height 14
click at [249, 501] on div "Overview" at bounding box center [259, 505] width 47 height 14
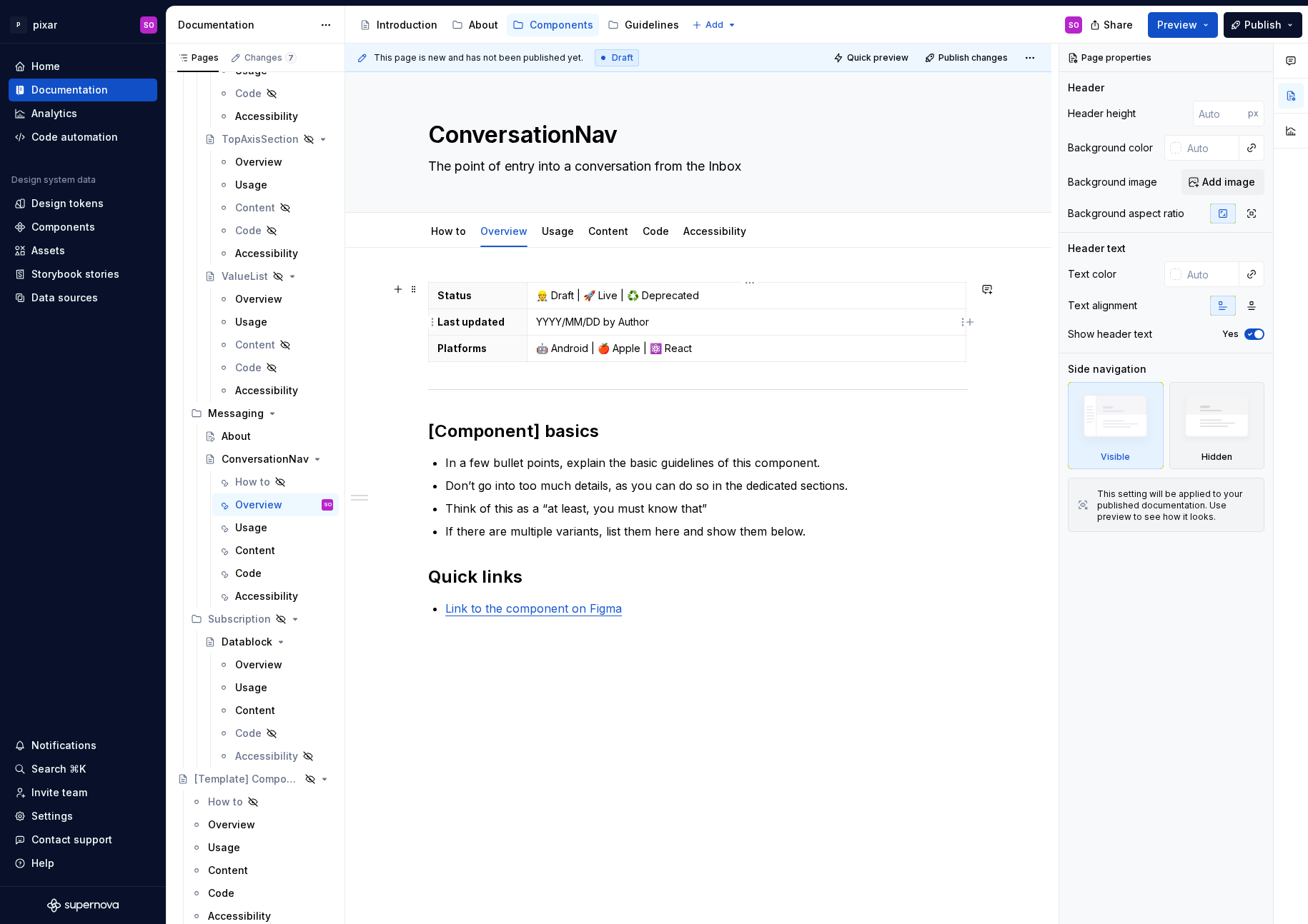
click at [596, 316] on p "YYYY/MM/DD by Author" at bounding box center [746, 322] width 421 height 14
type textarea "*"
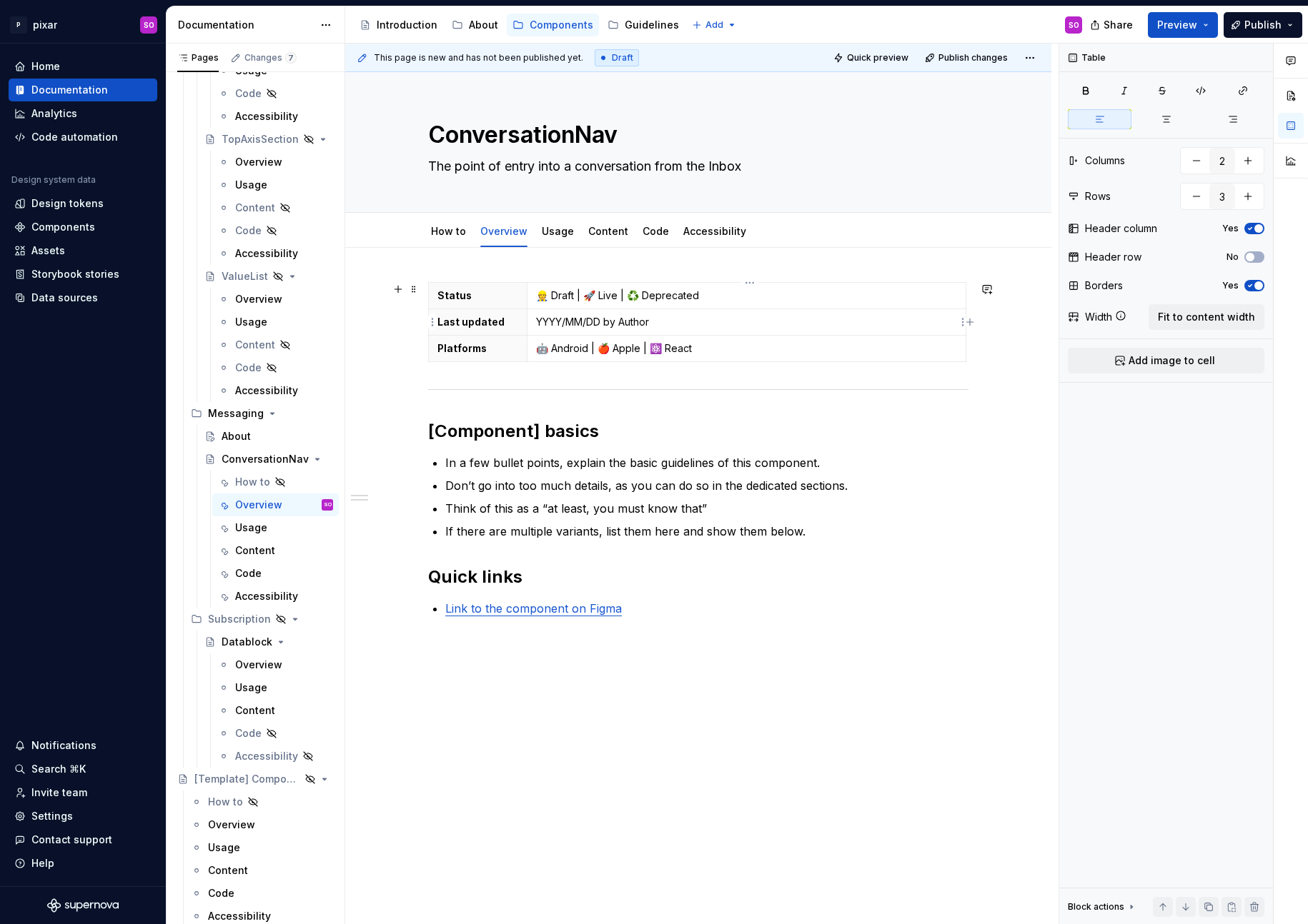
click at [555, 323] on p "YYYY/MM/DD by Author" at bounding box center [746, 322] width 421 height 14
click at [564, 321] on p "YYYY/MM/DD by Author" at bounding box center [746, 322] width 421 height 14
click at [585, 320] on p "2025/MM/DD by Author" at bounding box center [746, 322] width 421 height 14
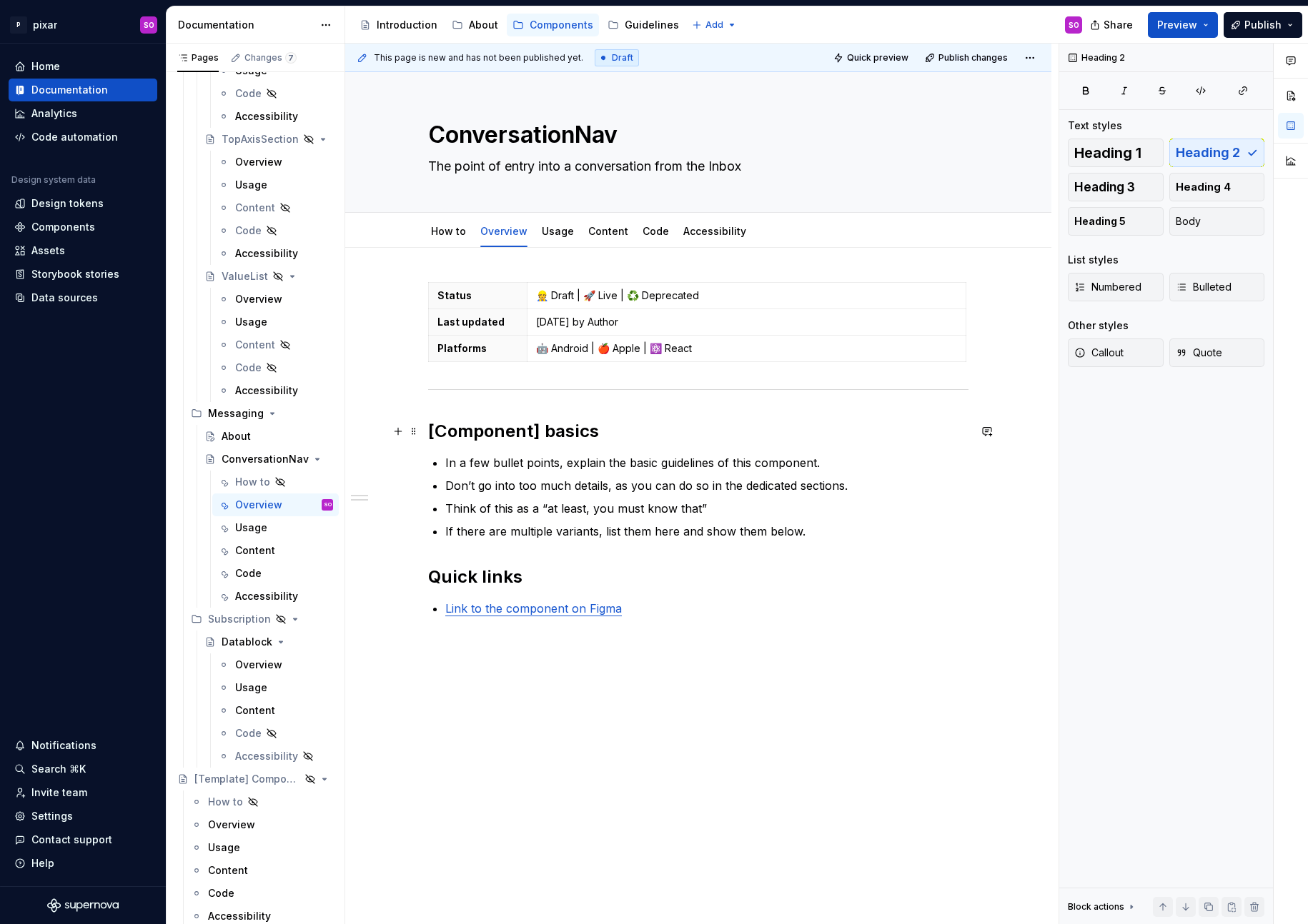
click at [641, 434] on h2 "[Component] basics" at bounding box center [698, 431] width 540 height 23
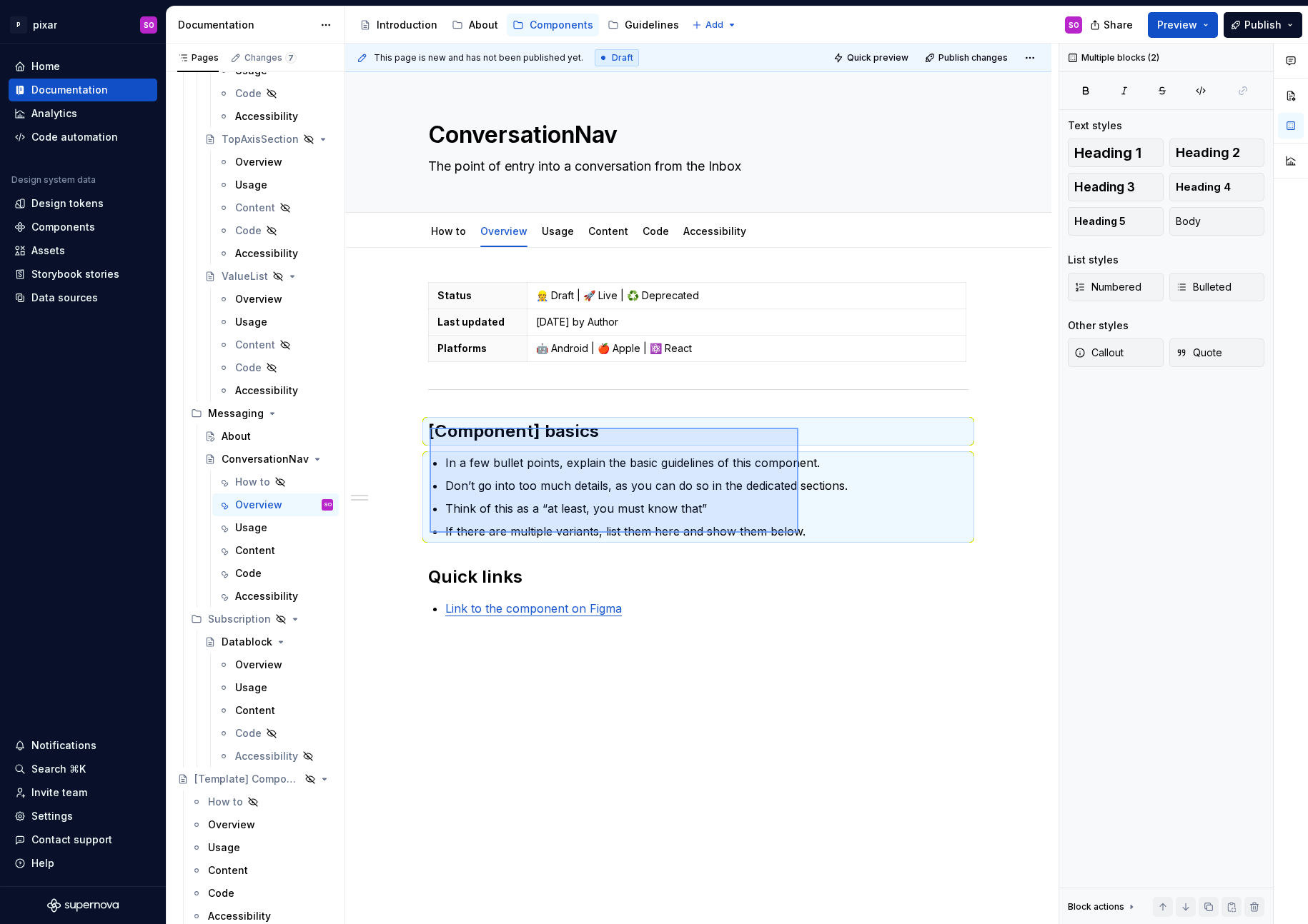
drag, startPoint x: 430, startPoint y: 428, endPoint x: 798, endPoint y: 533, distance: 382.7
click at [798, 533] on div "This page is new and has not been published yet. Draft Quick preview Publish ch…" at bounding box center [702, 484] width 713 height 881
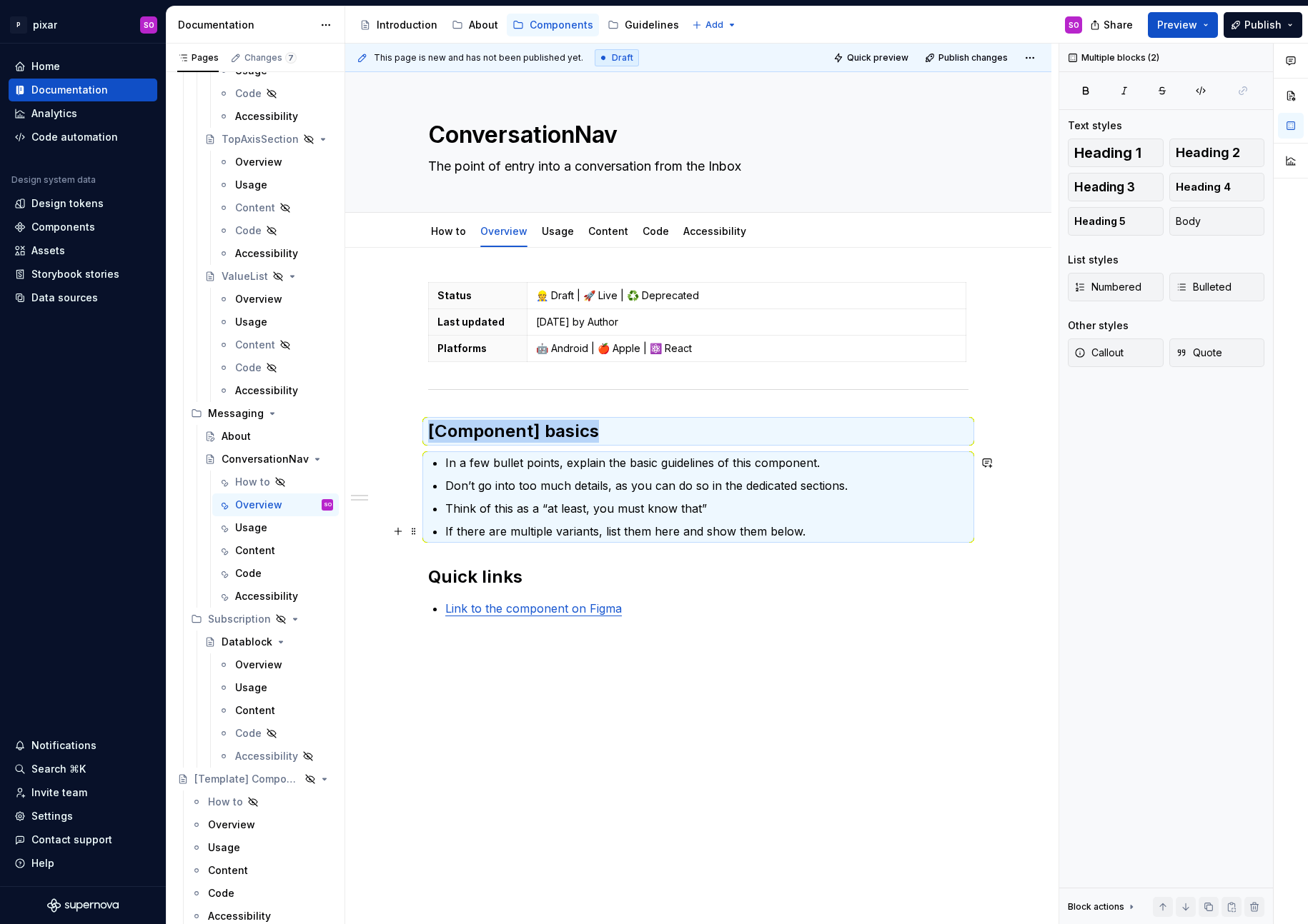
click at [803, 534] on p "If there are multiple variants, list them here and show them below." at bounding box center [707, 532] width 523 height 17
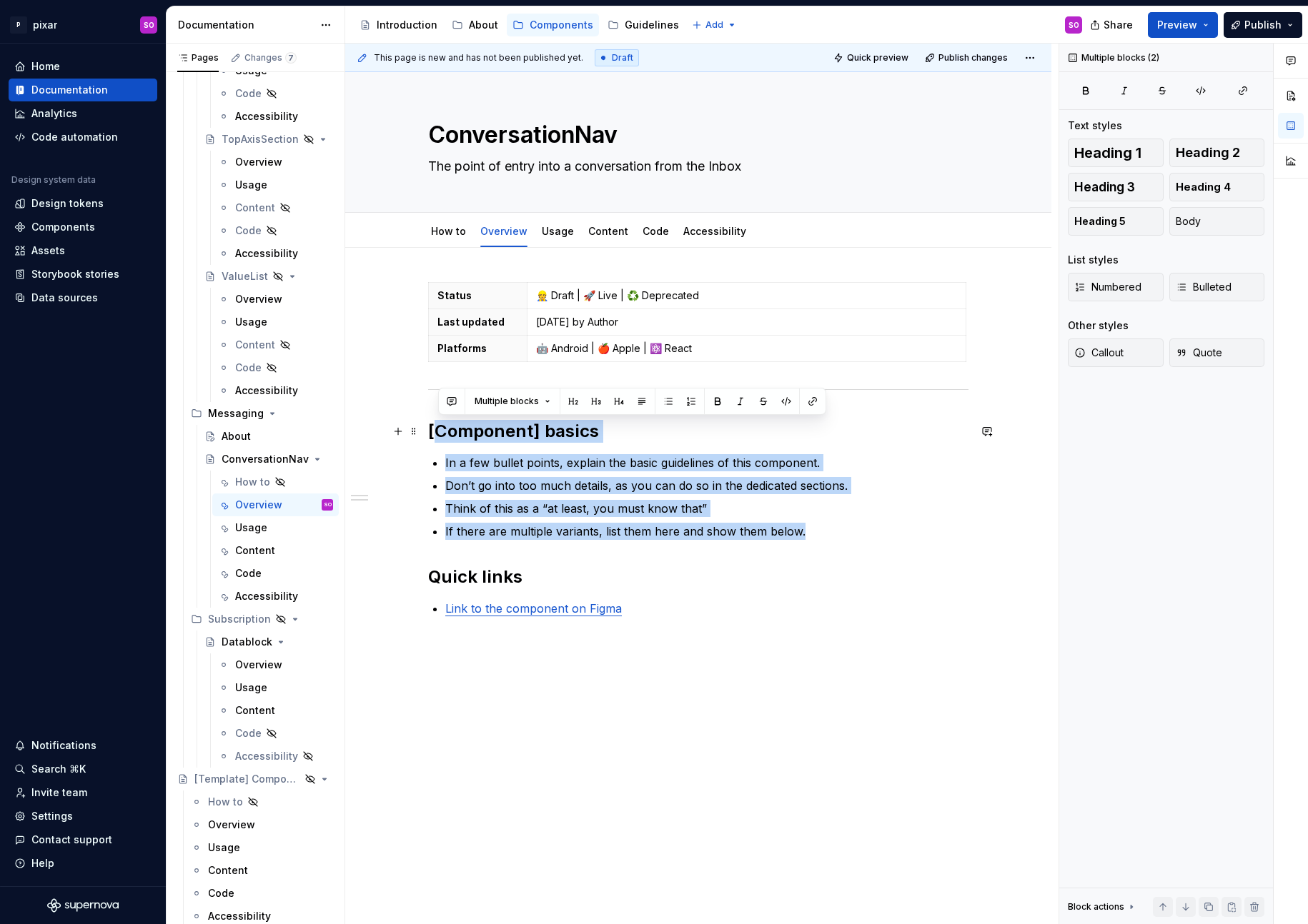
drag, startPoint x: 806, startPoint y: 533, endPoint x: 438, endPoint y: 429, distance: 382.4
click at [438, 429] on div "Status 👷 Draft | 🚀 Live | ♻️ Deprecated Last updated 2025/09/23 by Author Platf…" at bounding box center [698, 450] width 540 height 335
copy div "Component] basics In a few bullet points, explain the basic guidelines of this …"
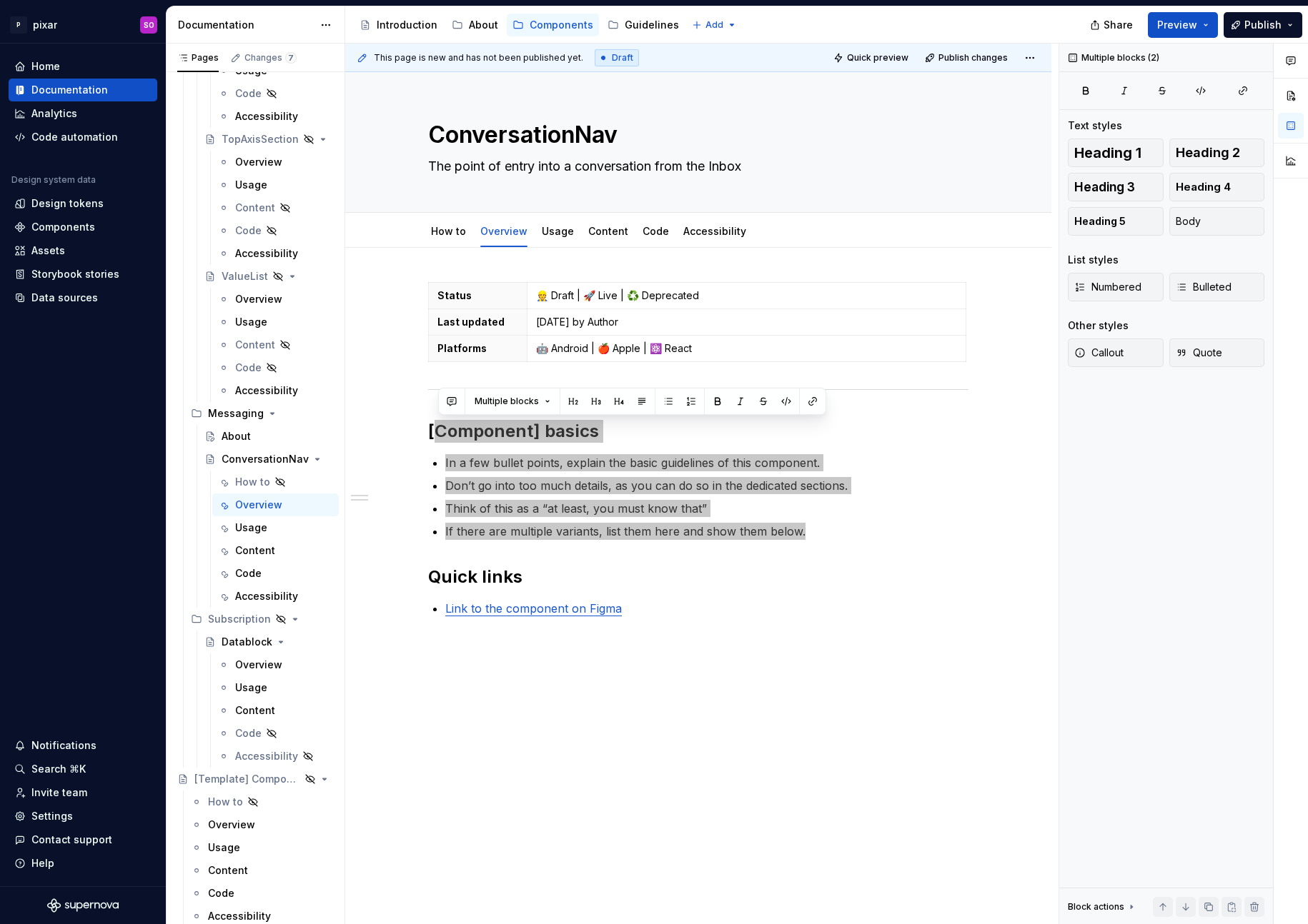
type textarea "*"
